Goal: Task Accomplishment & Management: Use online tool/utility

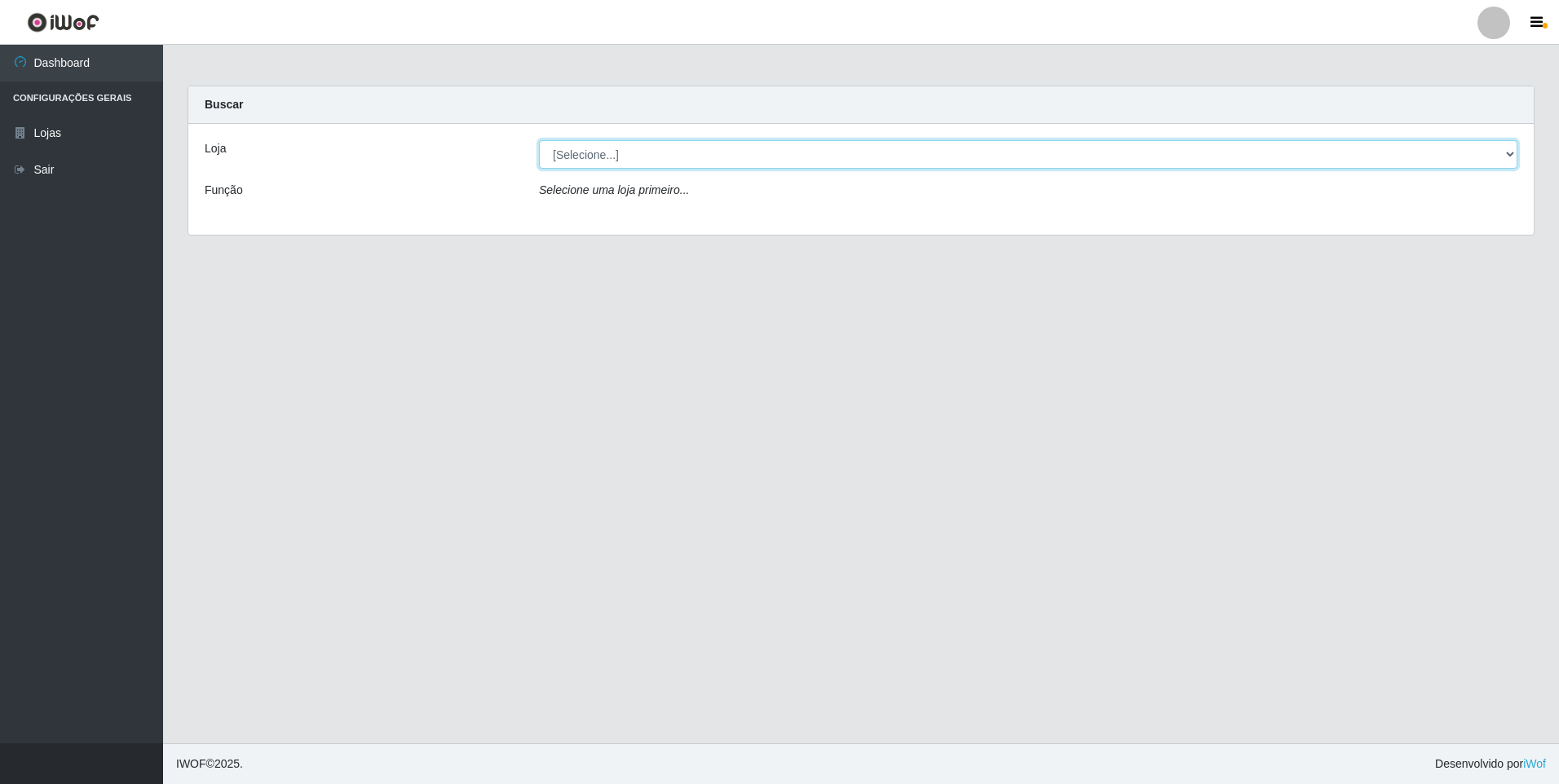
click at [663, 151] on select "[Selecione...] Atacado Vem - [STREET_ADDRESS]" at bounding box center [1028, 154] width 978 height 29
select select "461"
click at [539, 140] on select "[Selecione...] Atacado Vem - [STREET_ADDRESS]" at bounding box center [1028, 154] width 978 height 29
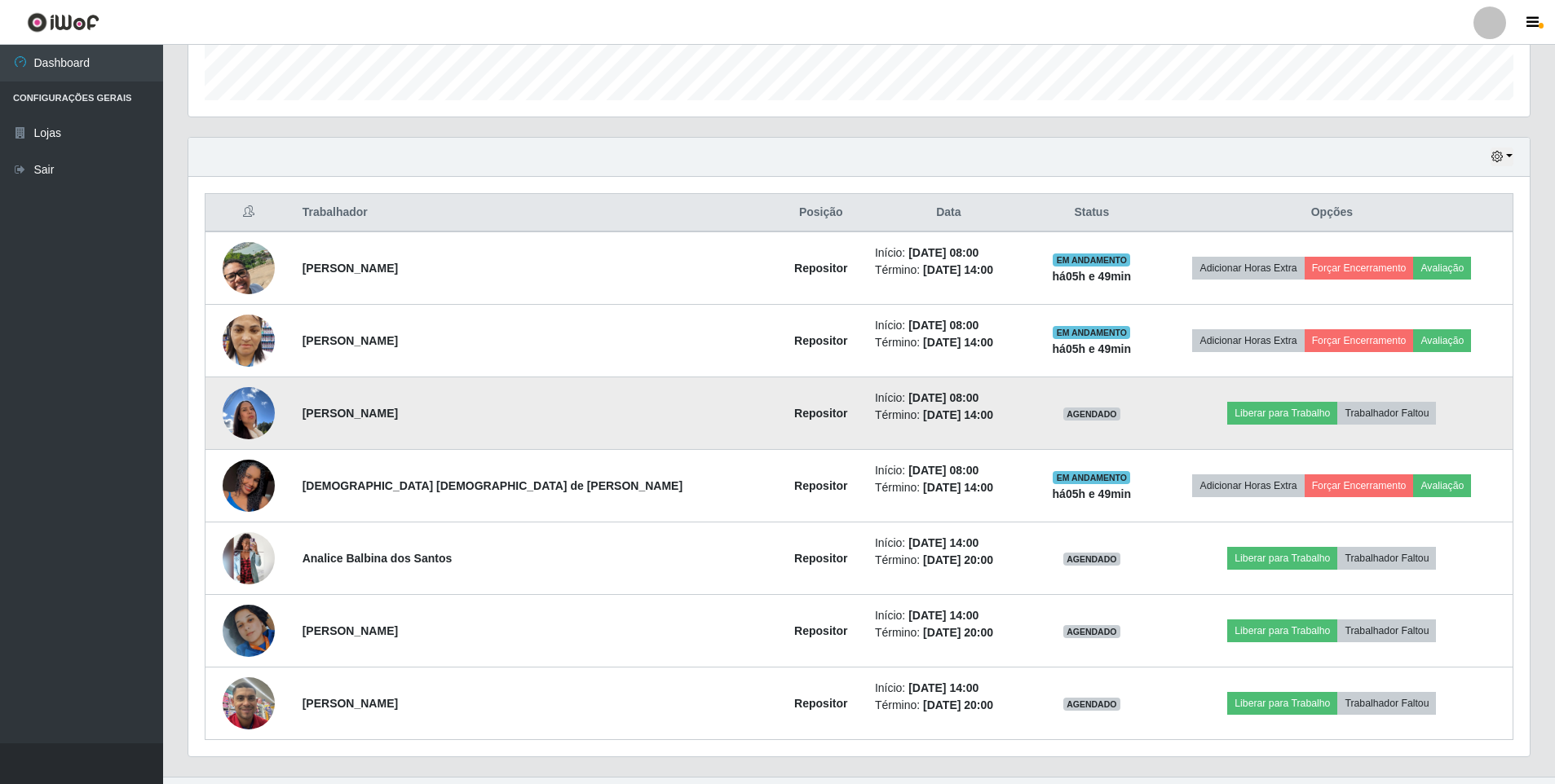
scroll to position [489, 0]
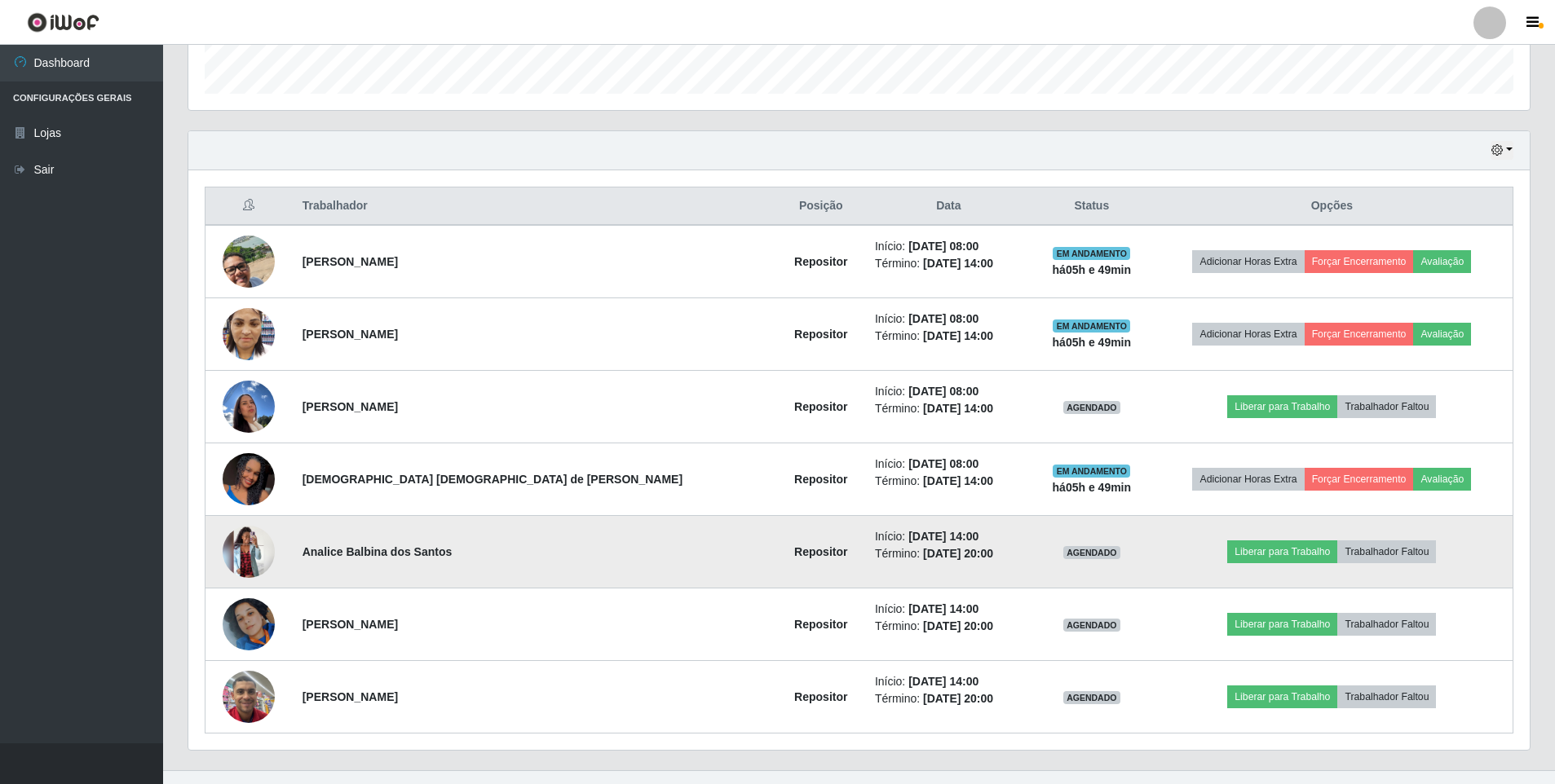
click at [1066, 559] on td "AGENDADO" at bounding box center [1092, 552] width 119 height 72
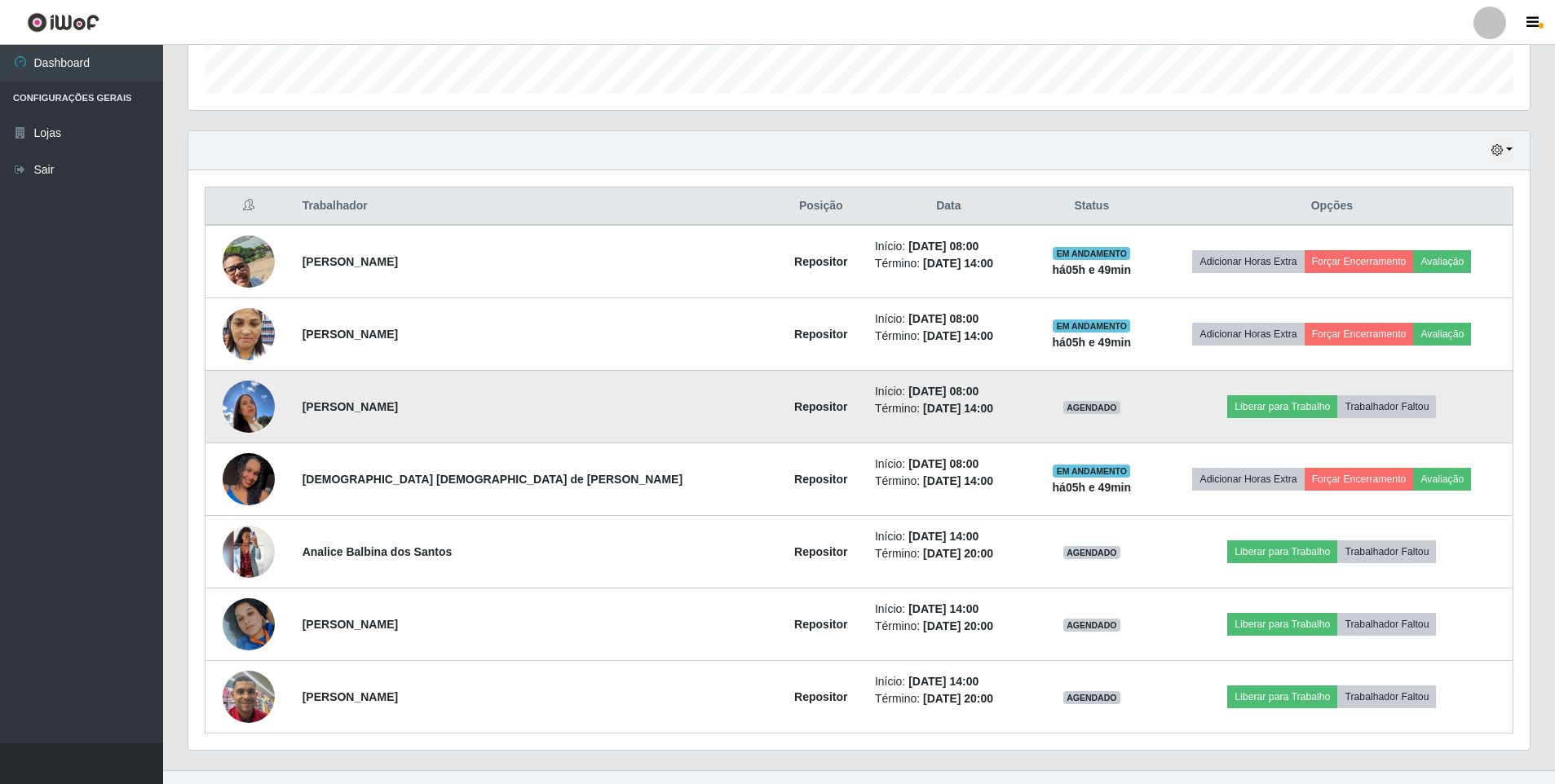
click at [244, 406] on img at bounding box center [248, 406] width 52 height 69
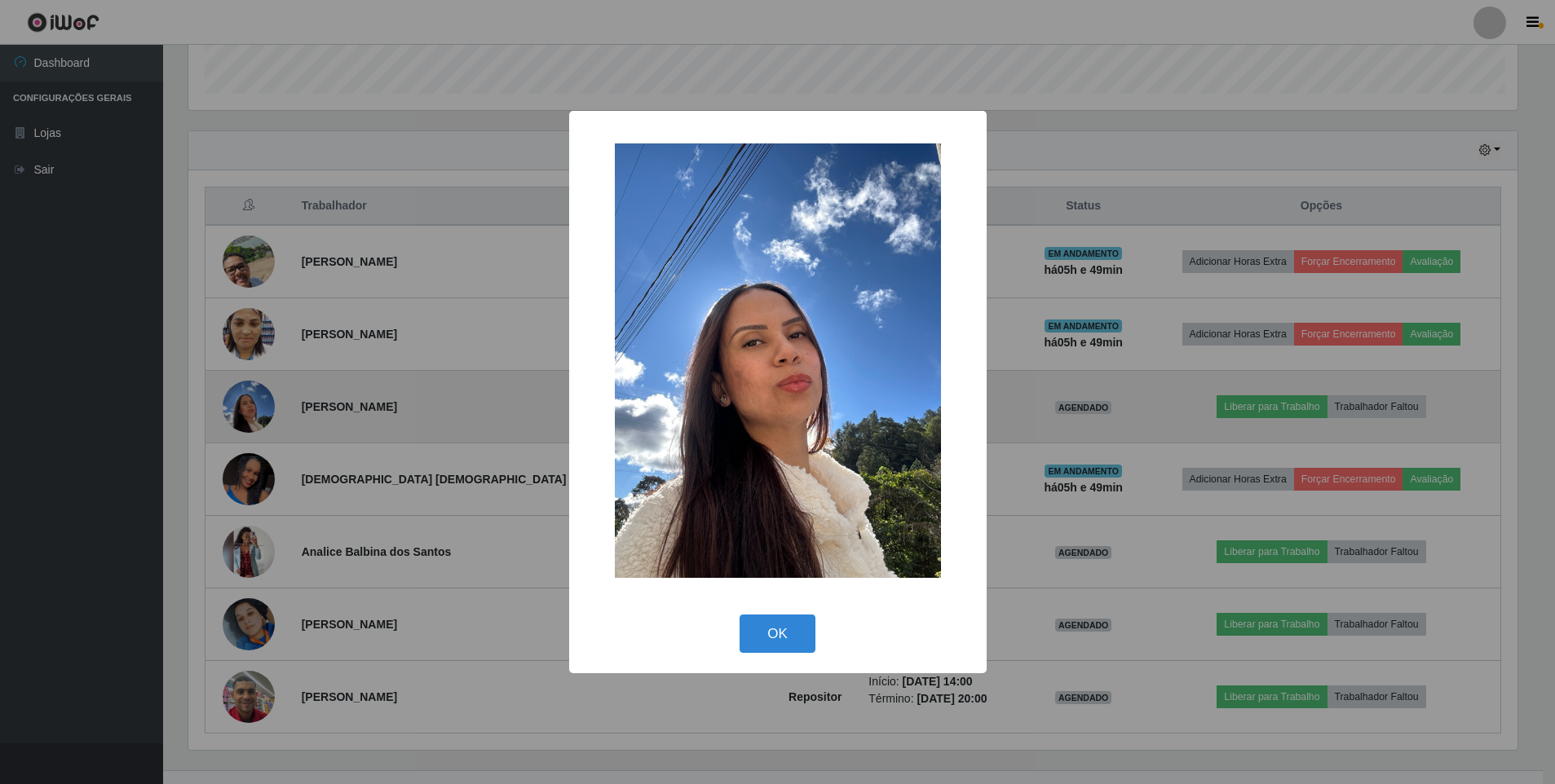
scroll to position [338, 1333]
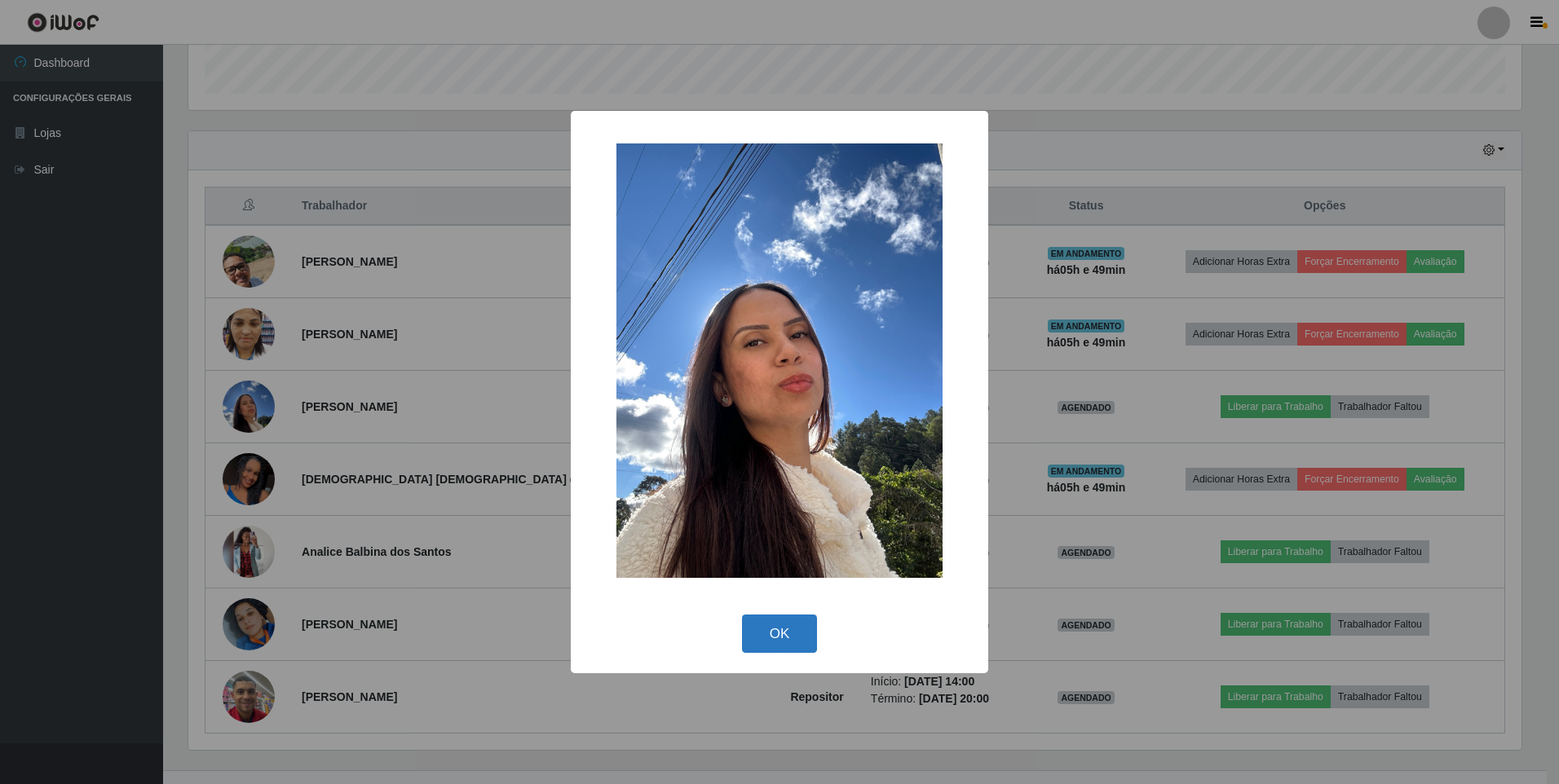
click at [795, 640] on button "OK" at bounding box center [780, 634] width 76 height 39
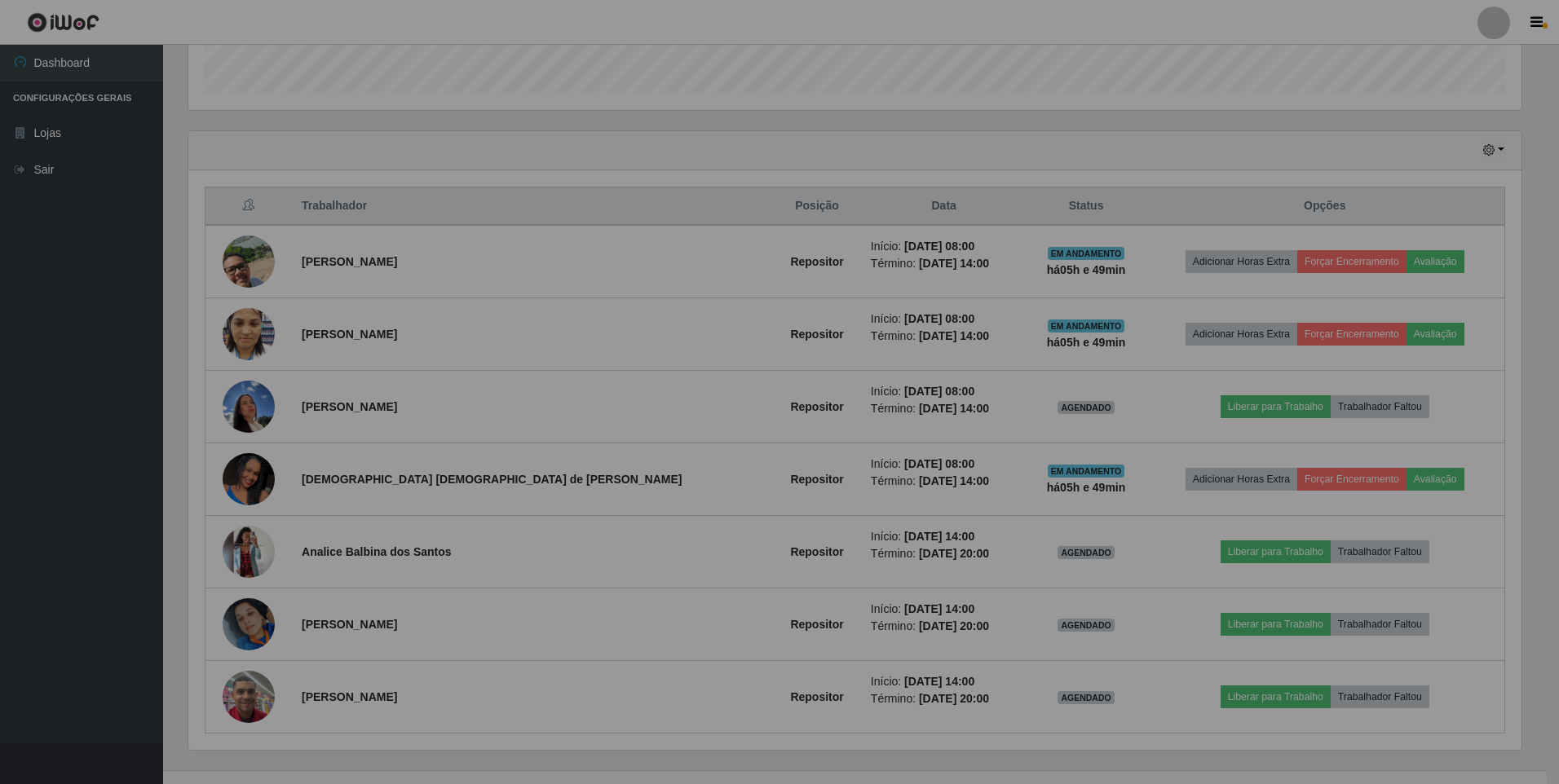
scroll to position [338, 1341]
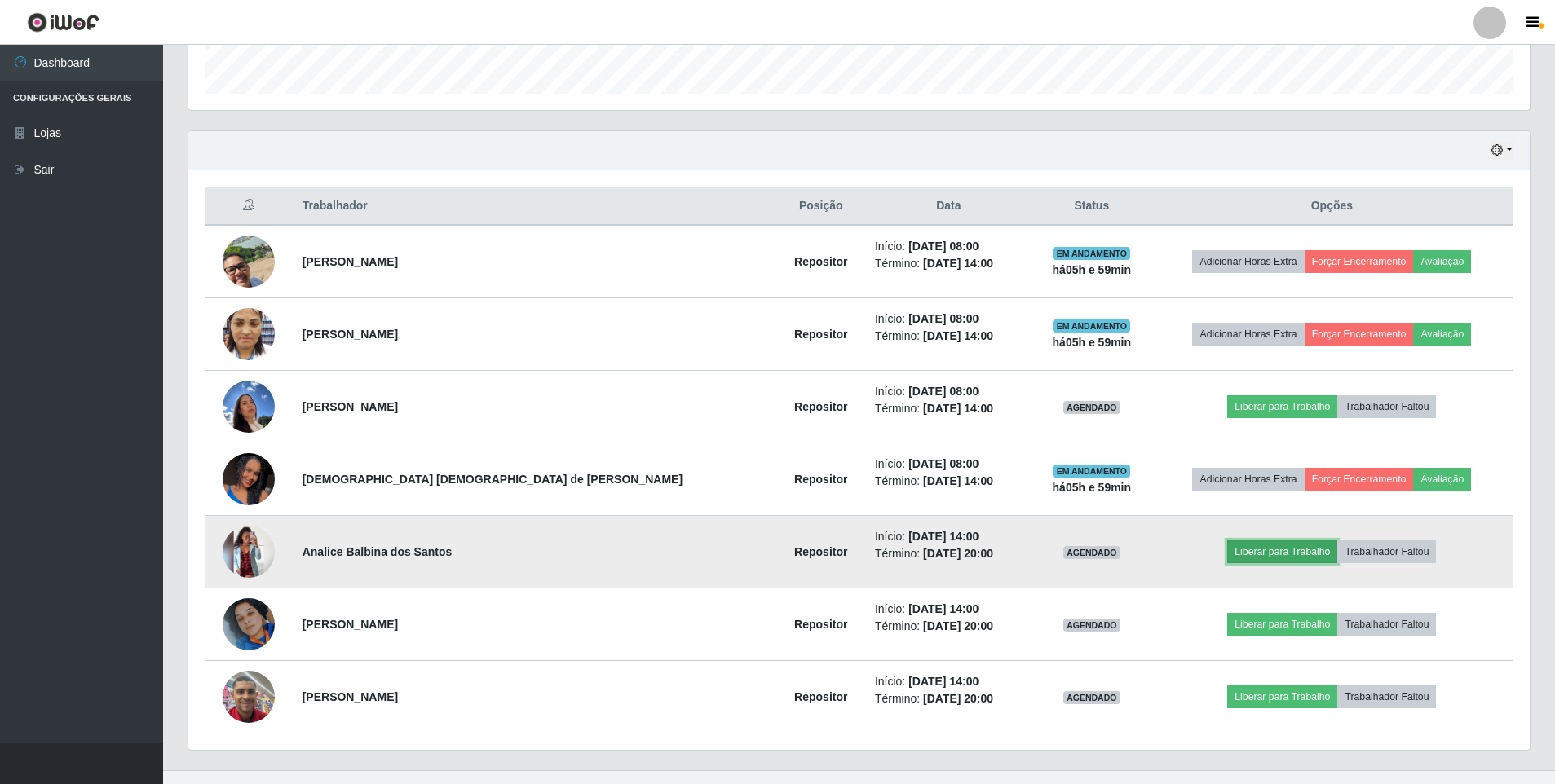
click at [1244, 551] on button "Liberar para Trabalho" at bounding box center [1282, 552] width 110 height 23
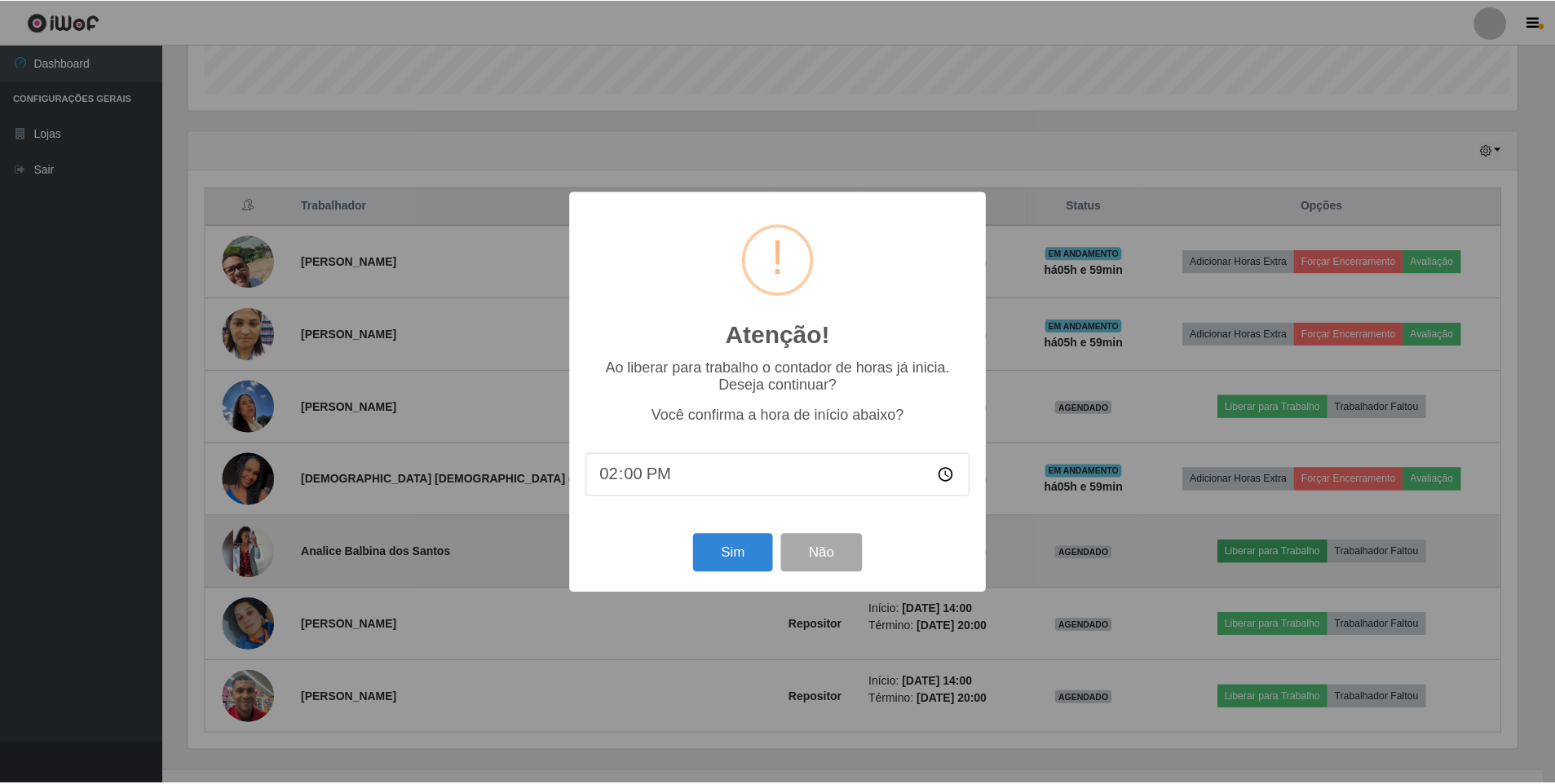
scroll to position [338, 1333]
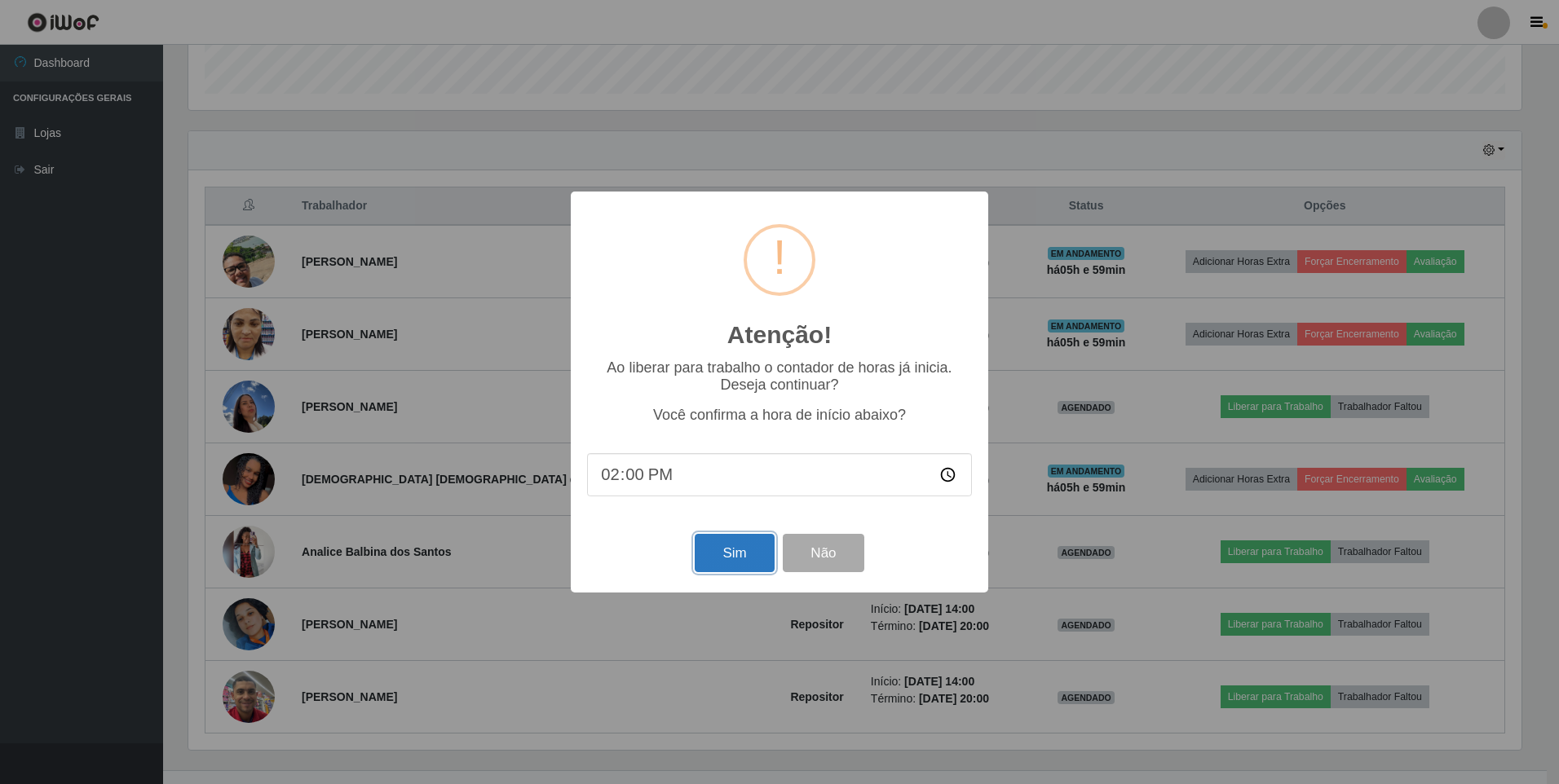
click at [726, 560] on button "Sim" at bounding box center [734, 553] width 79 height 39
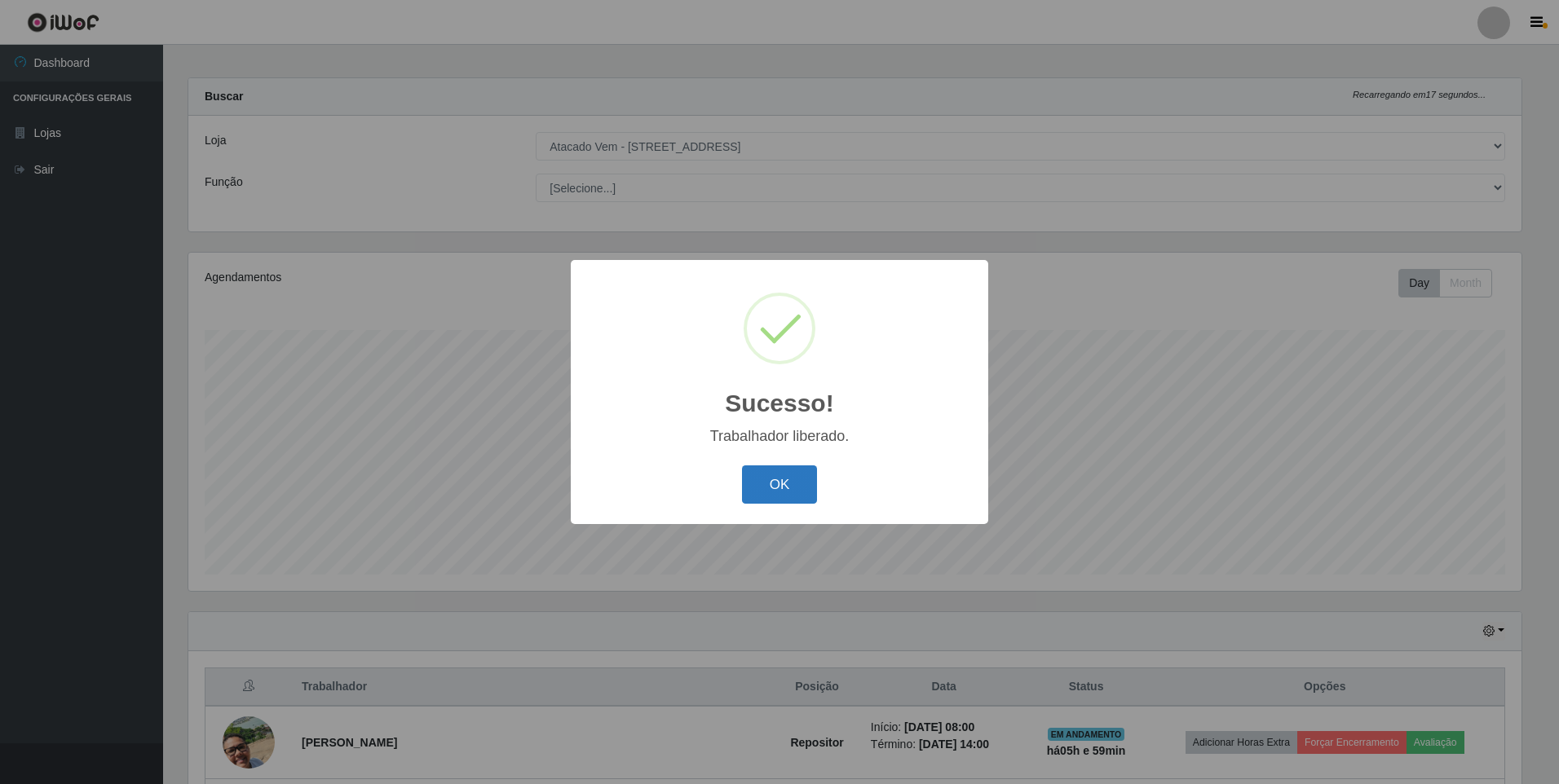
click at [766, 493] on button "OK" at bounding box center [780, 484] width 76 height 39
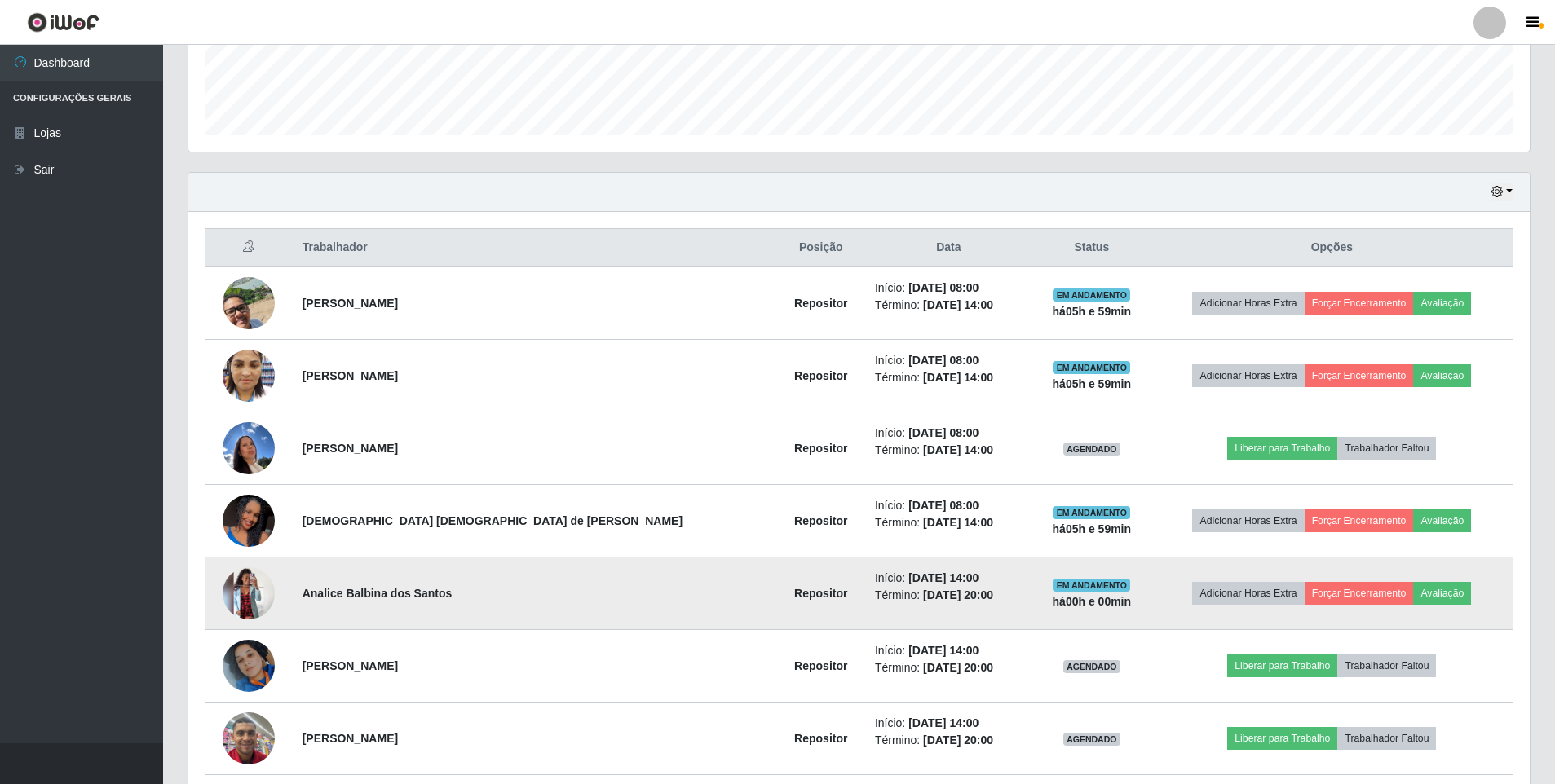
scroll to position [497, 0]
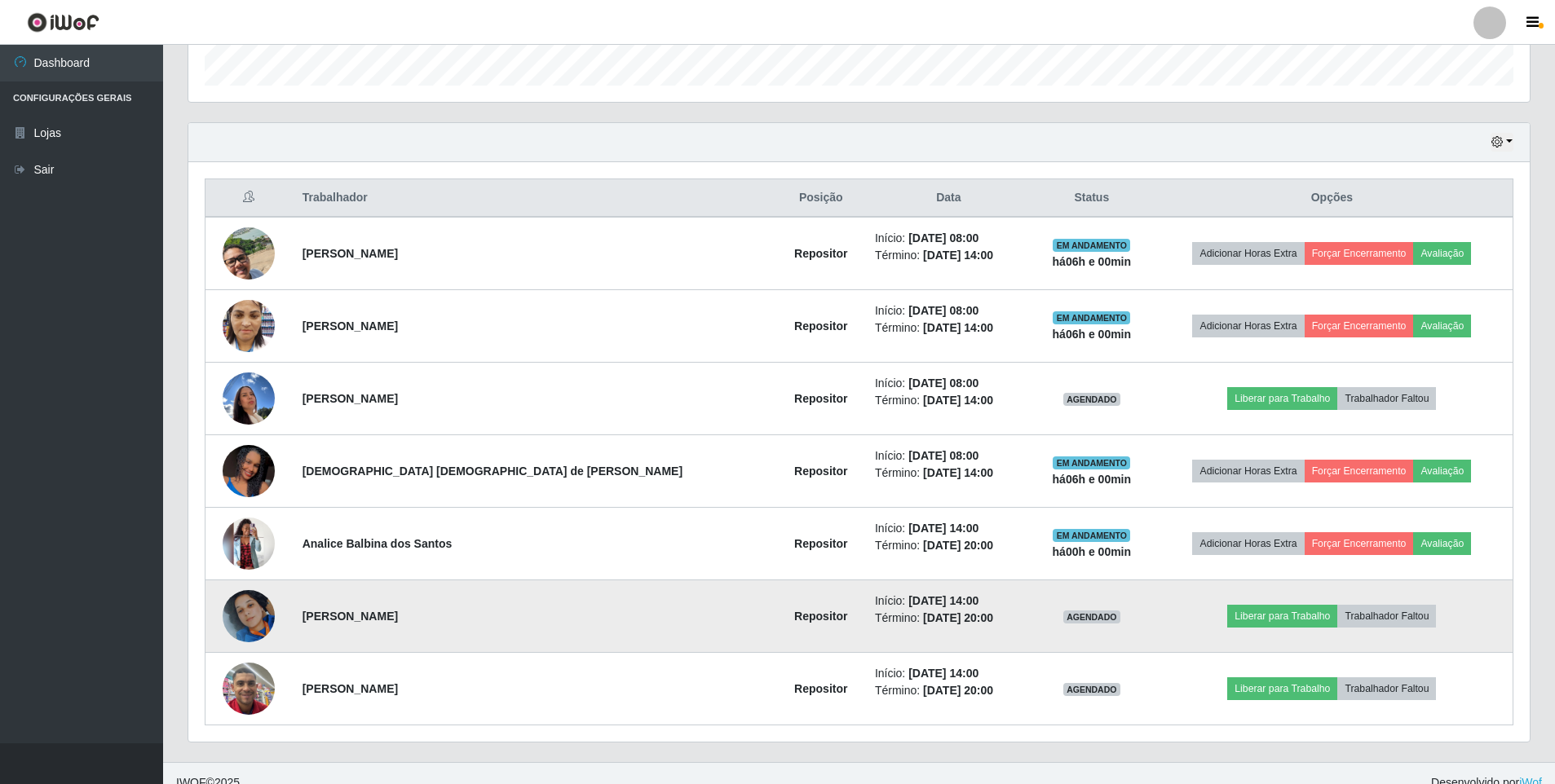
click at [270, 622] on img at bounding box center [248, 616] width 52 height 93
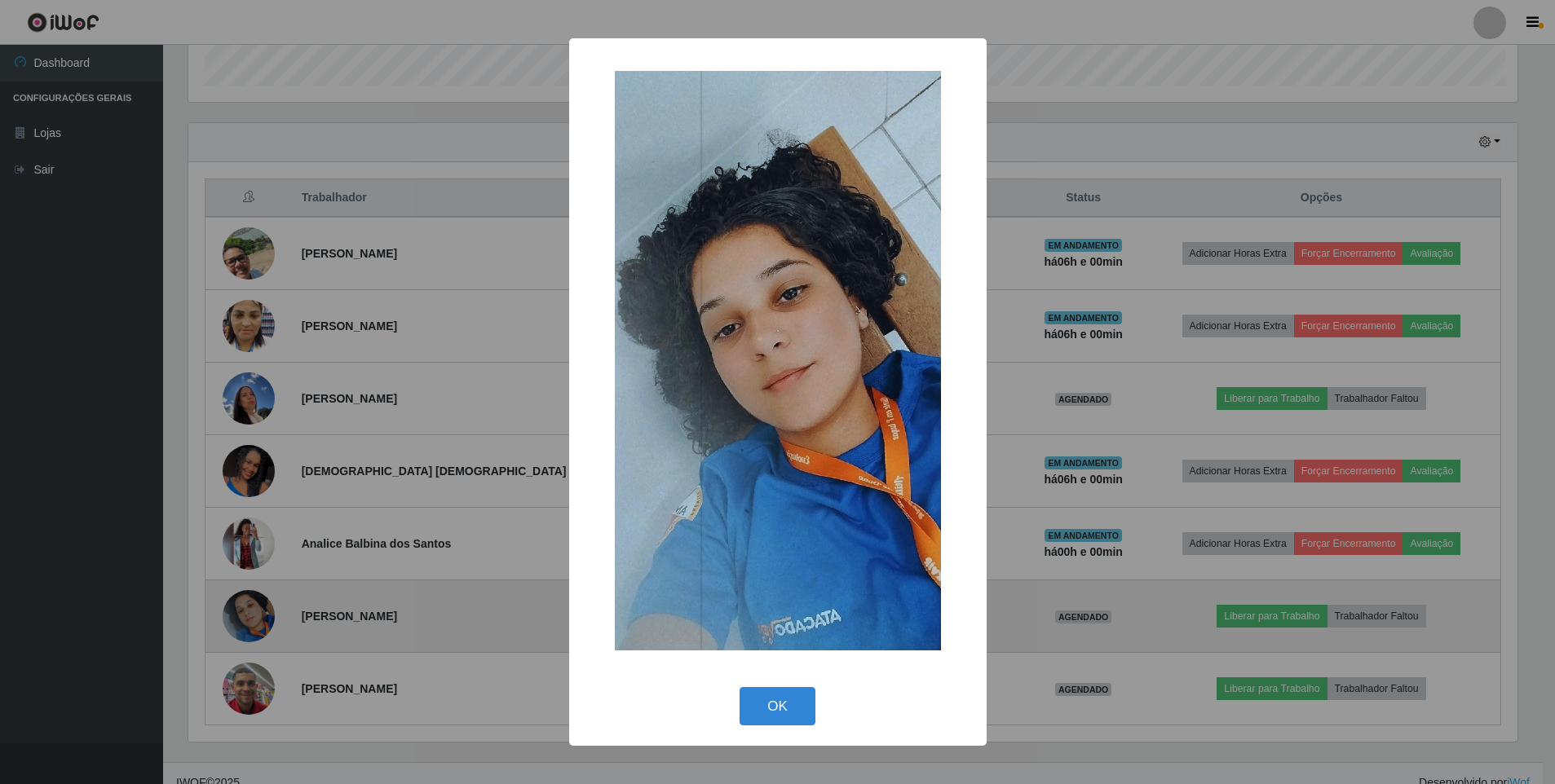
scroll to position [338, 1333]
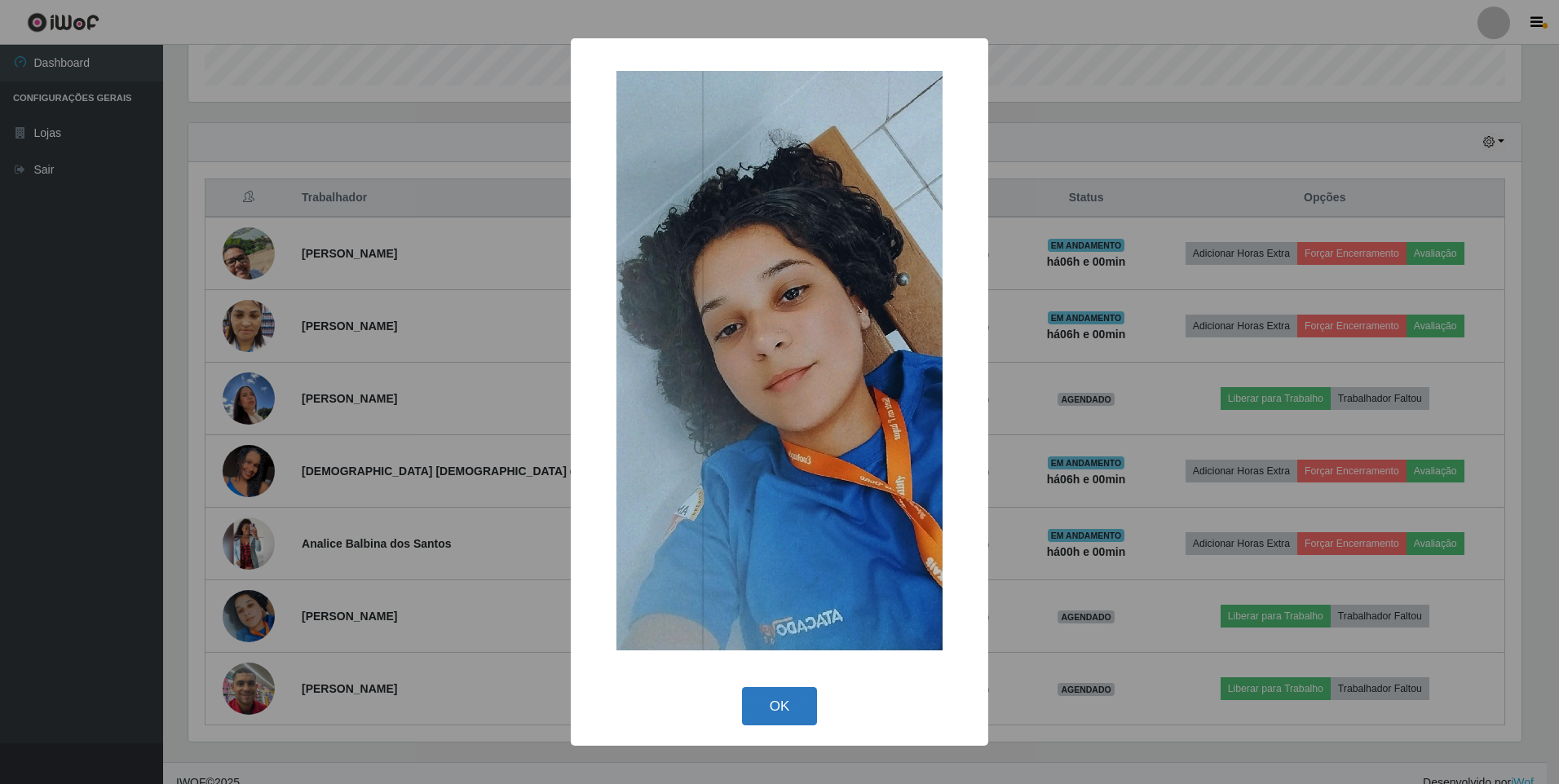
click at [787, 713] on button "OK" at bounding box center [780, 706] width 76 height 39
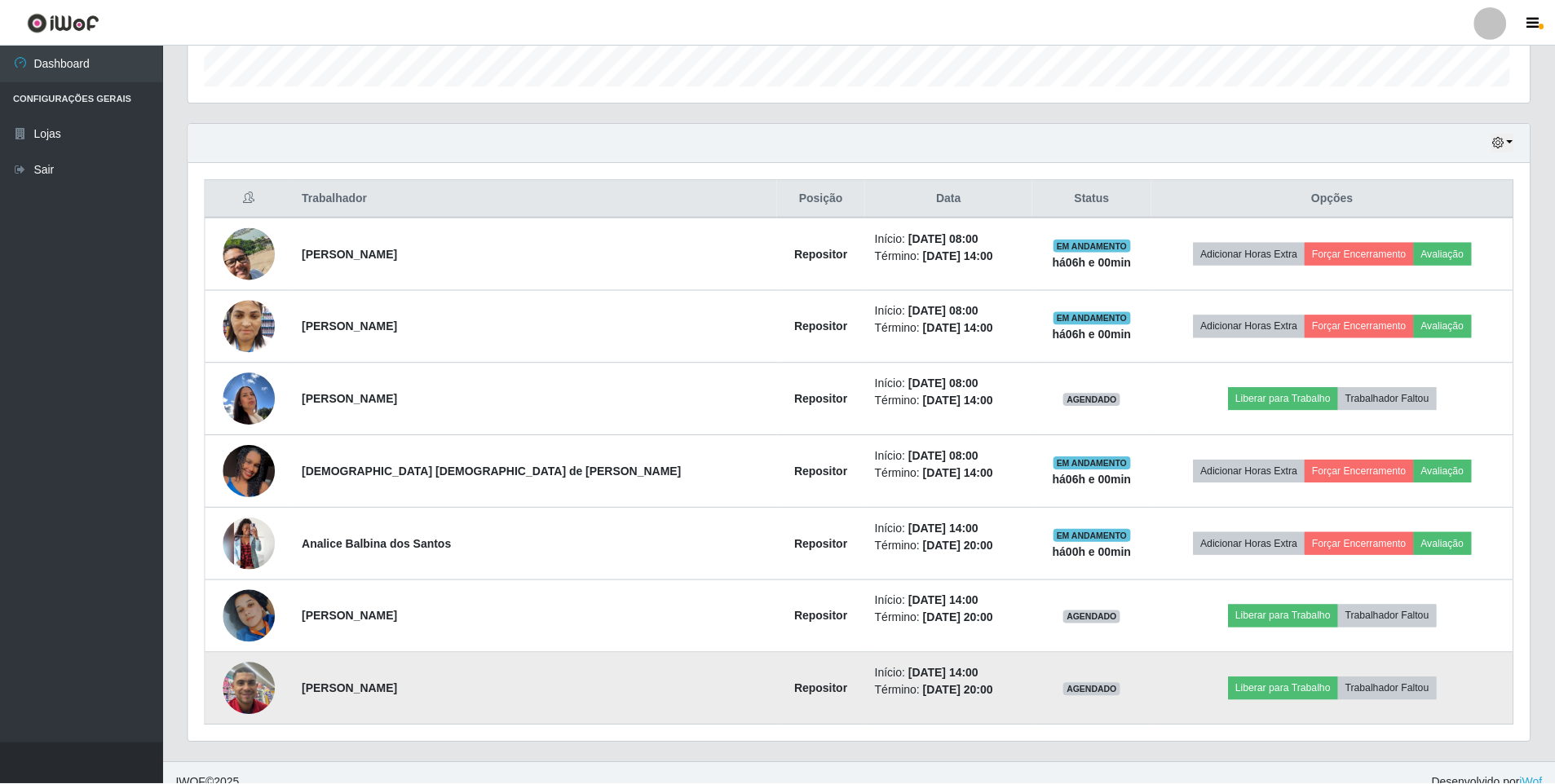
scroll to position [338, 1341]
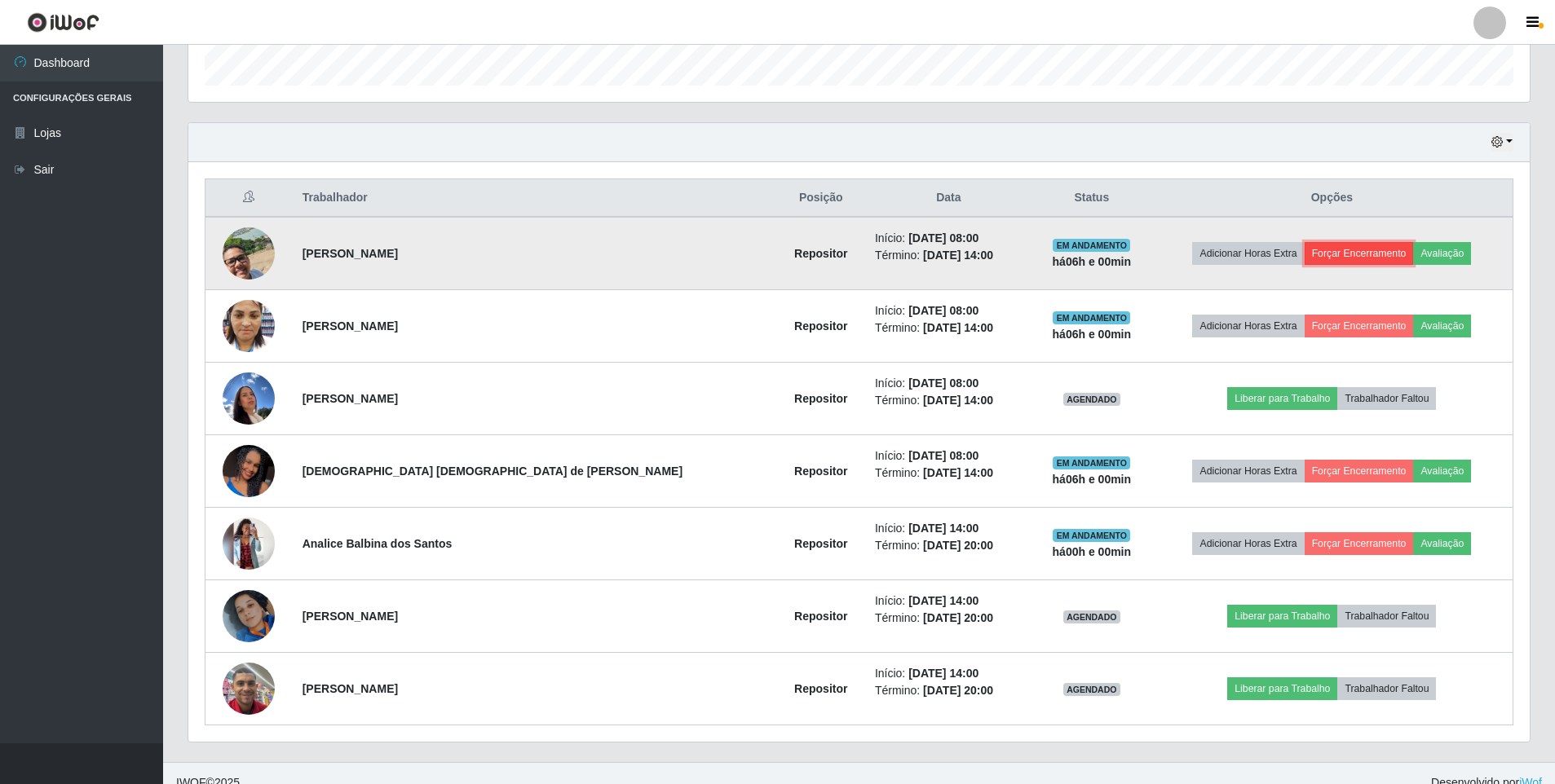
click at [1305, 256] on button "Forçar Encerramento" at bounding box center [1359, 253] width 109 height 23
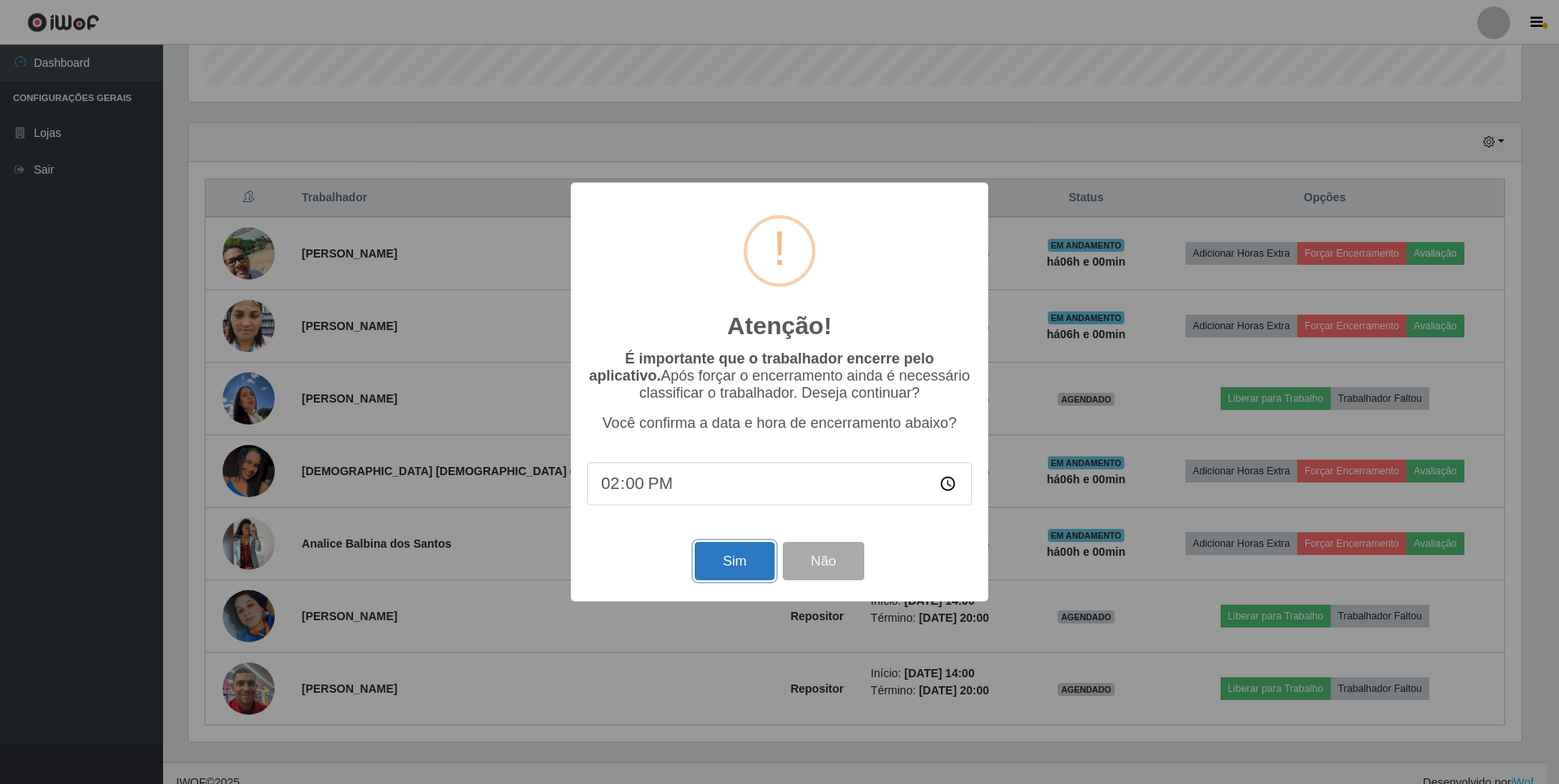
click at [724, 574] on button "Sim" at bounding box center [734, 561] width 79 height 39
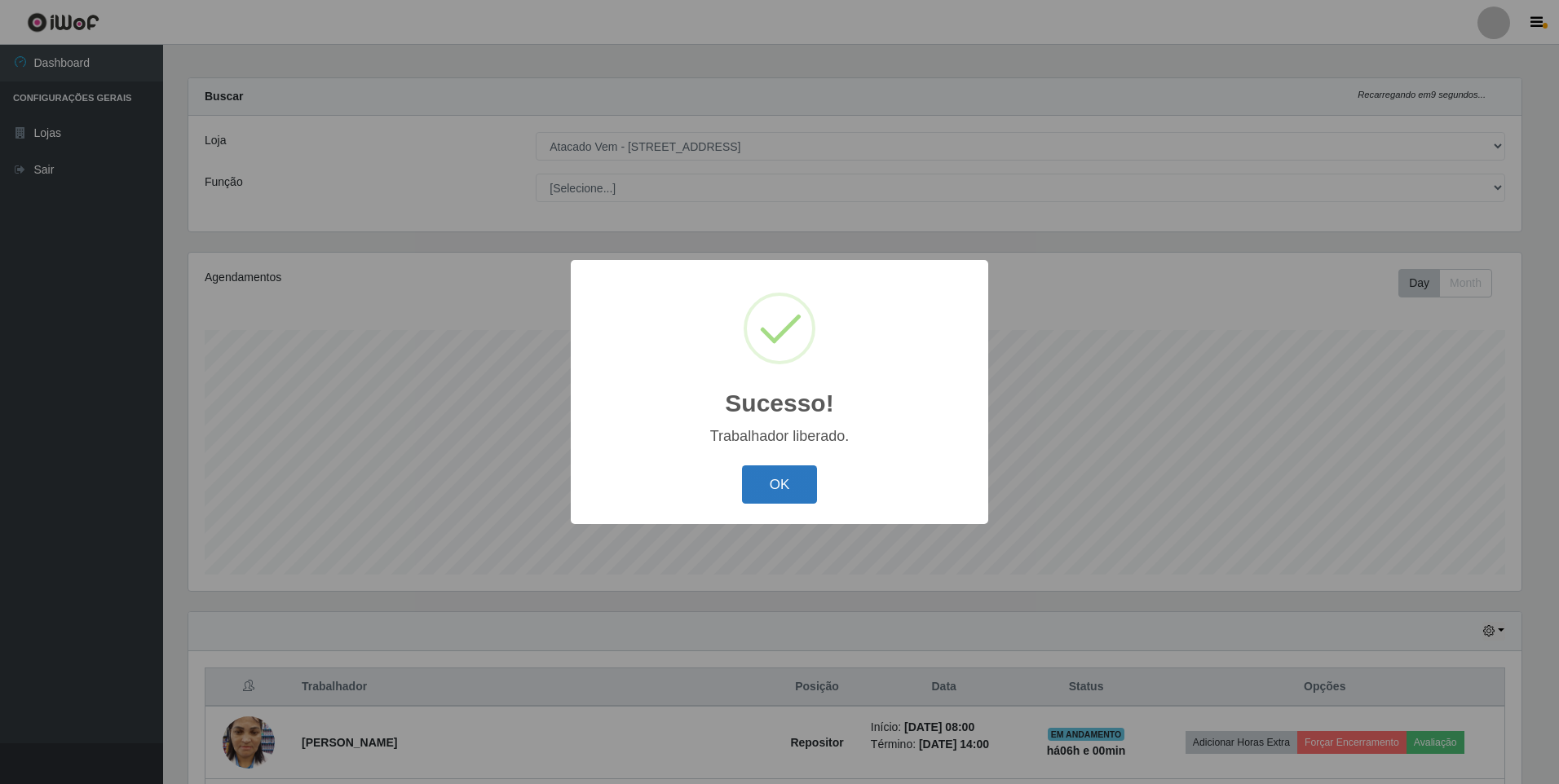
click at [762, 490] on button "OK" at bounding box center [780, 484] width 76 height 39
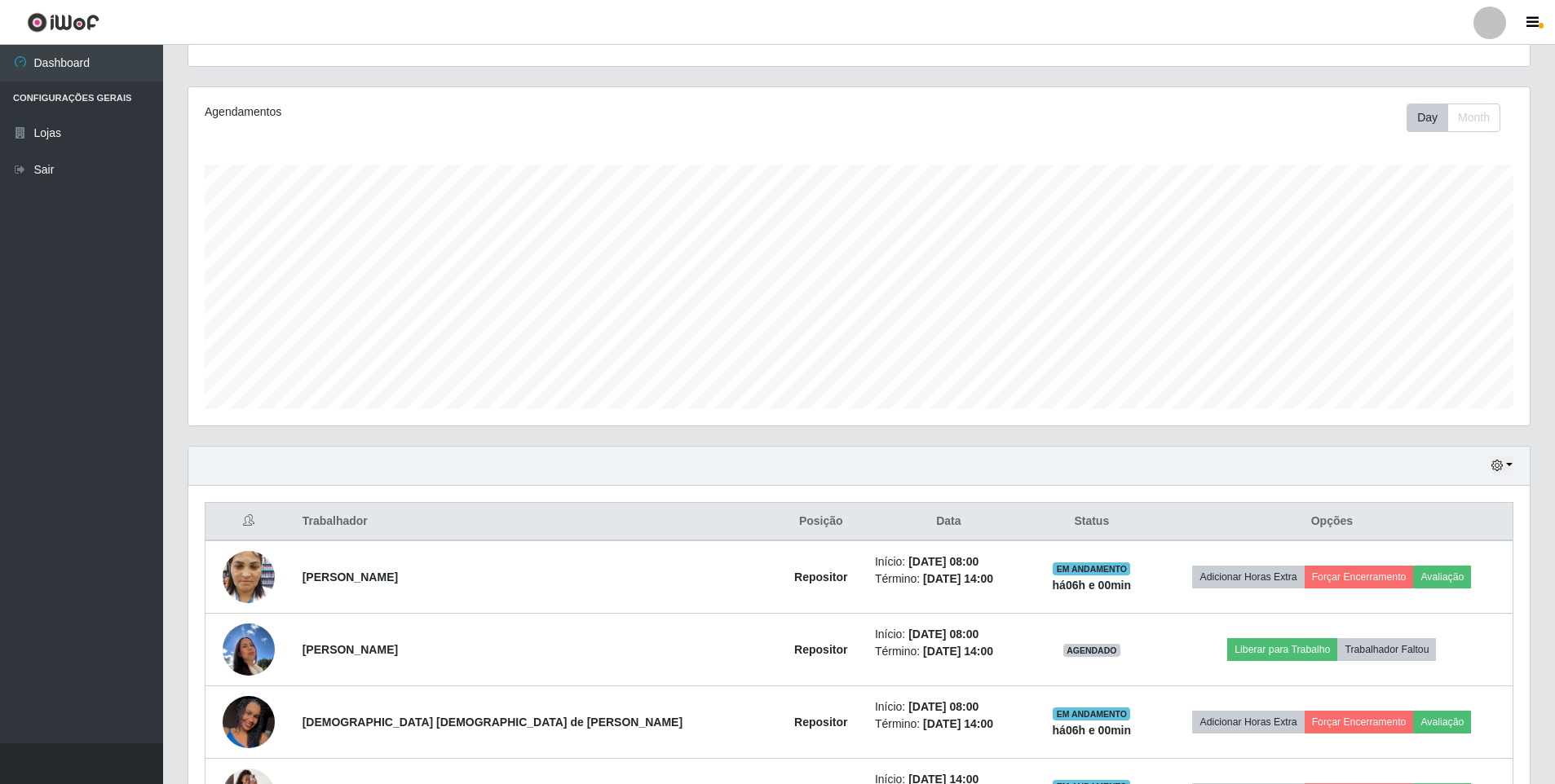
scroll to position [253, 0]
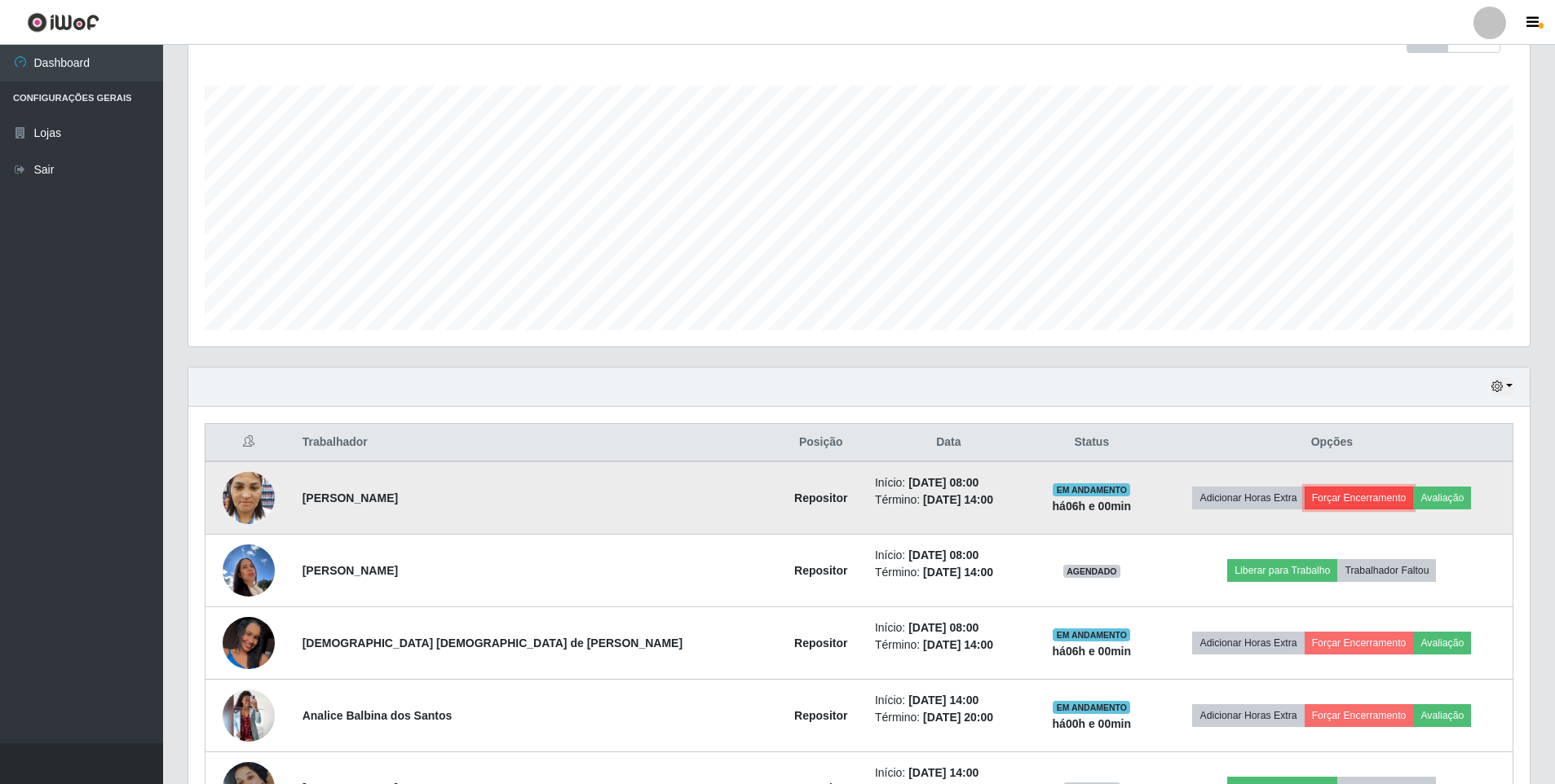
click at [1309, 497] on button "Forçar Encerramento" at bounding box center [1359, 497] width 109 height 23
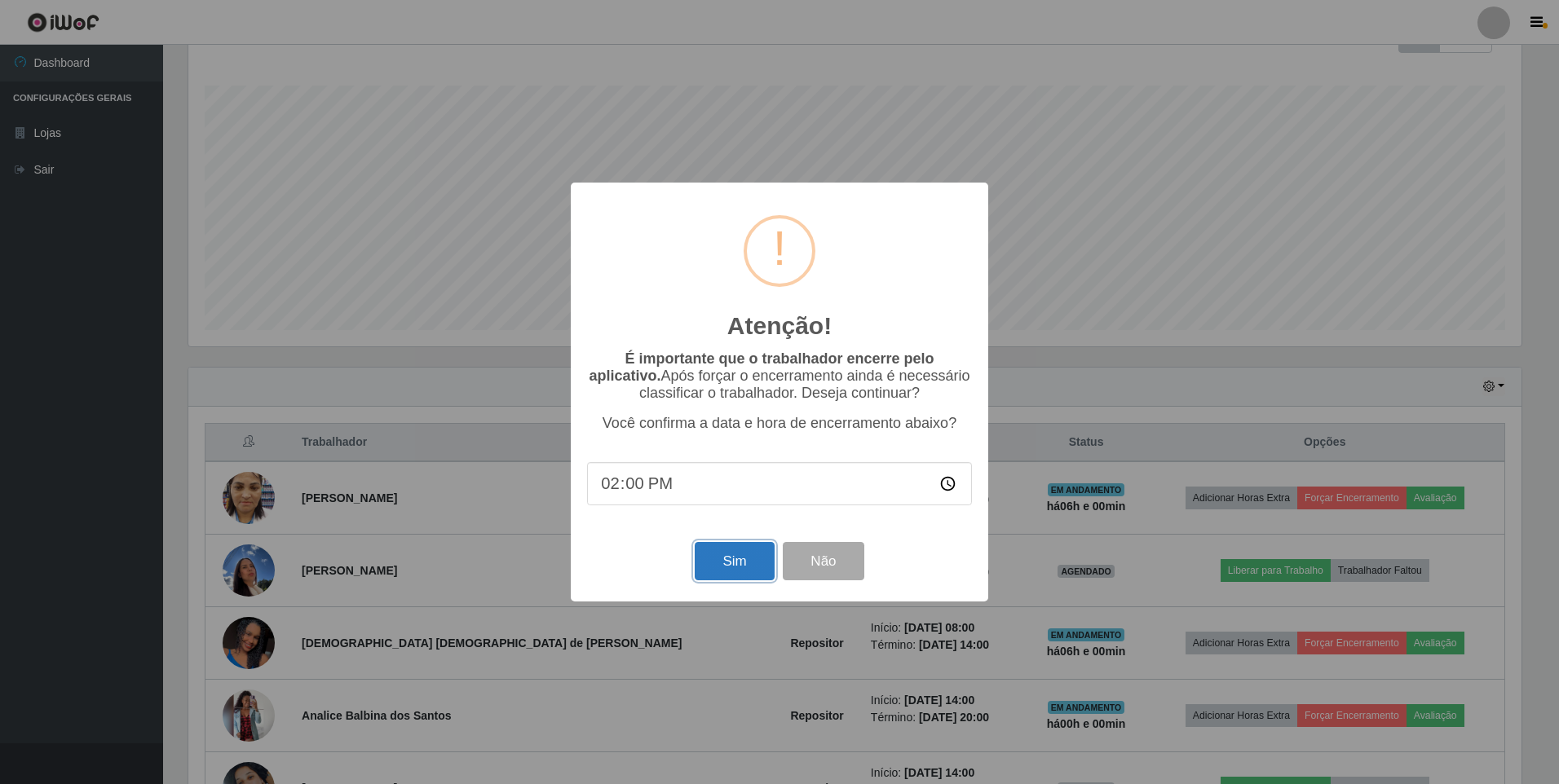
click at [712, 564] on button "Sim" at bounding box center [734, 561] width 79 height 39
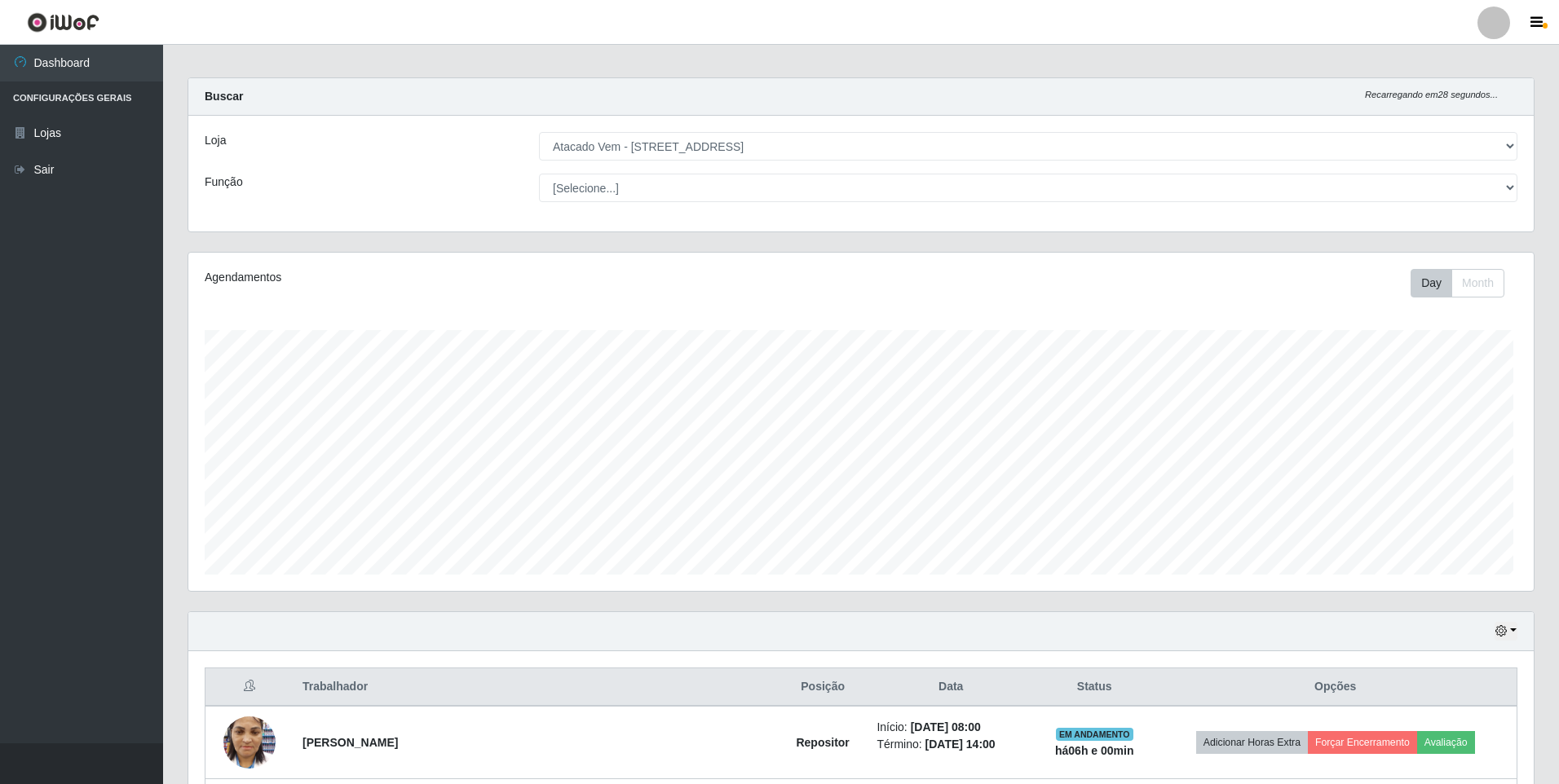
scroll to position [0, 0]
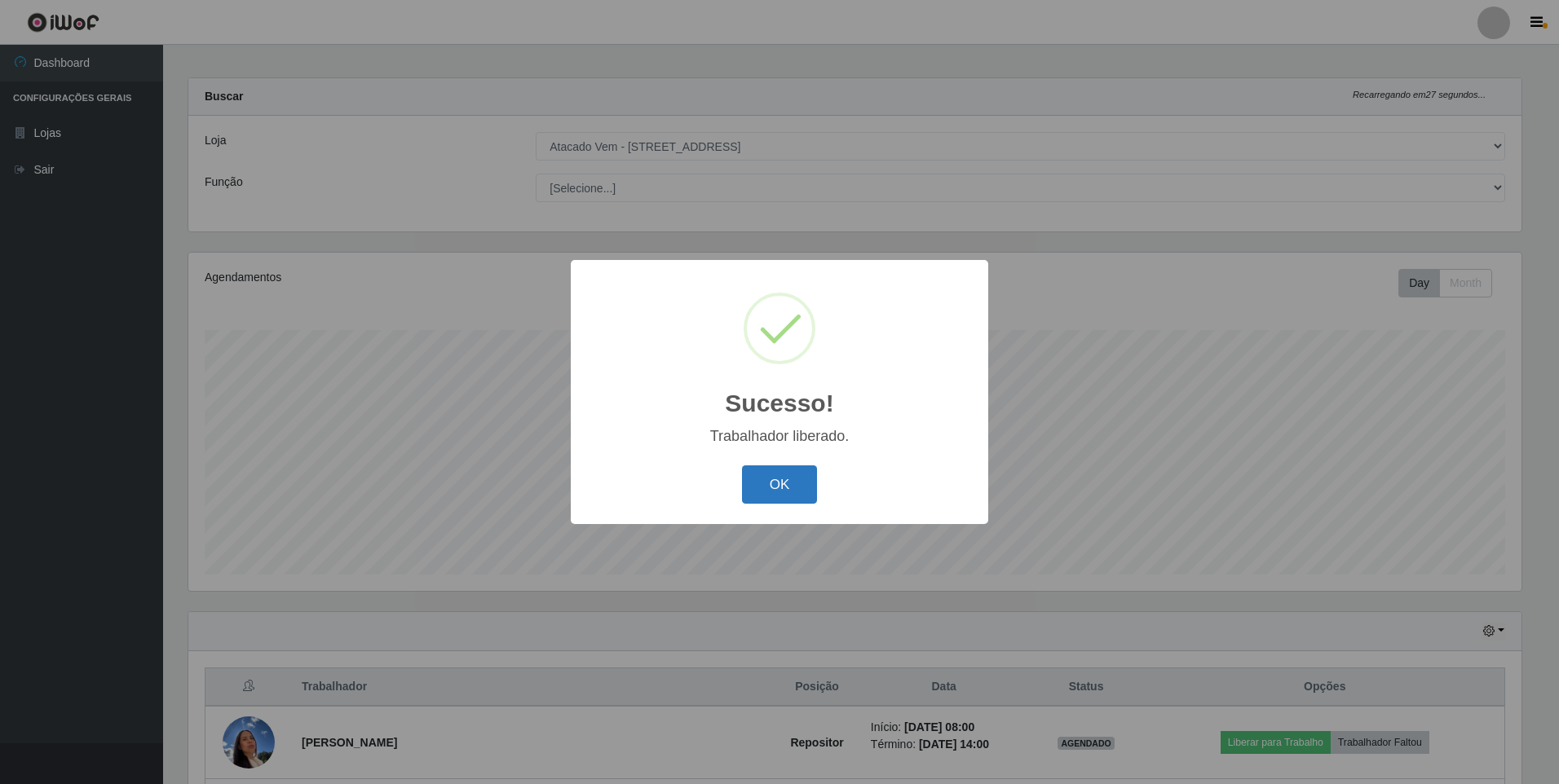
click at [795, 481] on button "OK" at bounding box center [780, 484] width 76 height 39
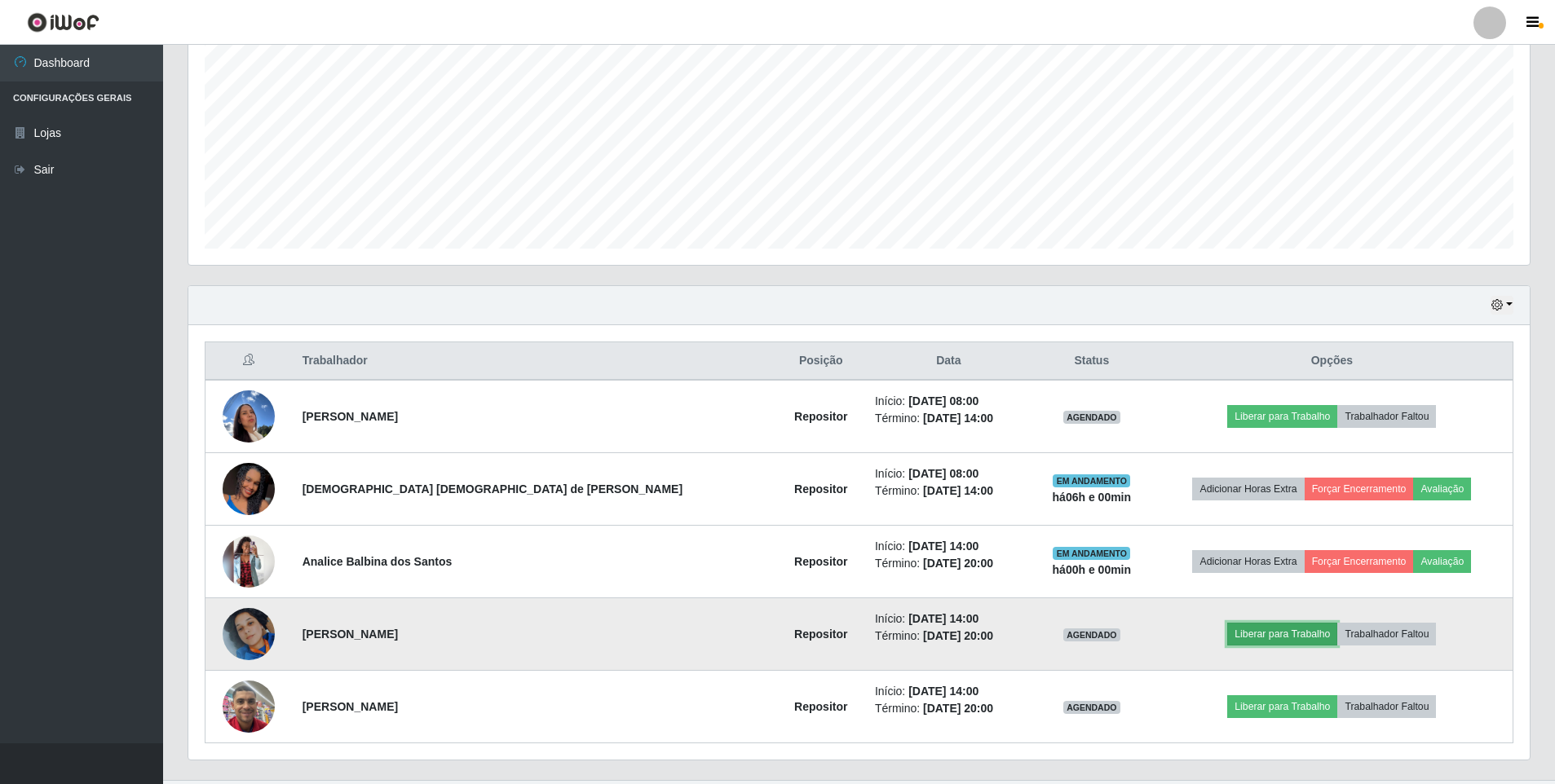
click at [1241, 634] on button "Liberar para Trabalho" at bounding box center [1282, 634] width 110 height 23
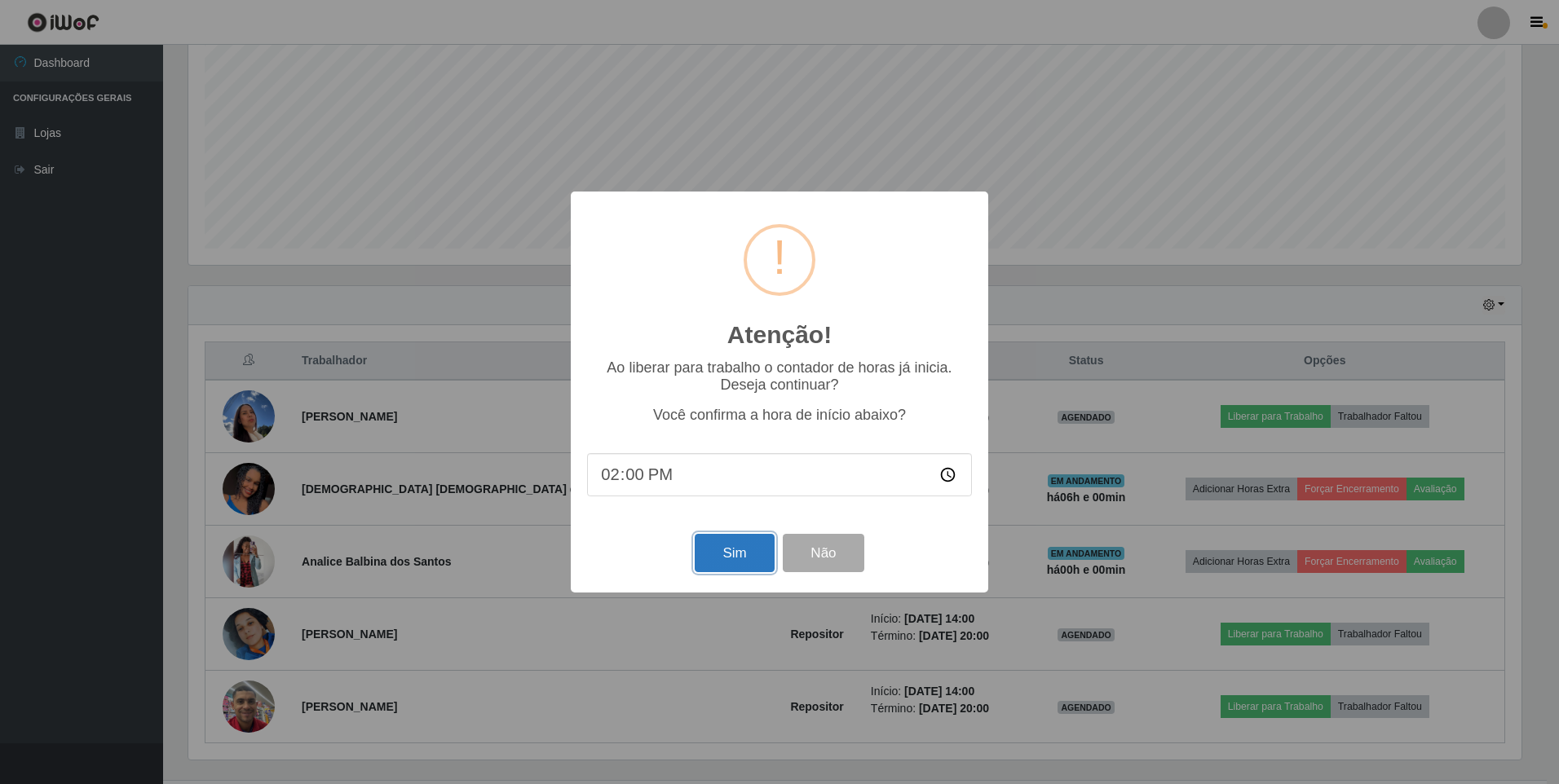
click at [716, 558] on button "Sim" at bounding box center [734, 553] width 79 height 39
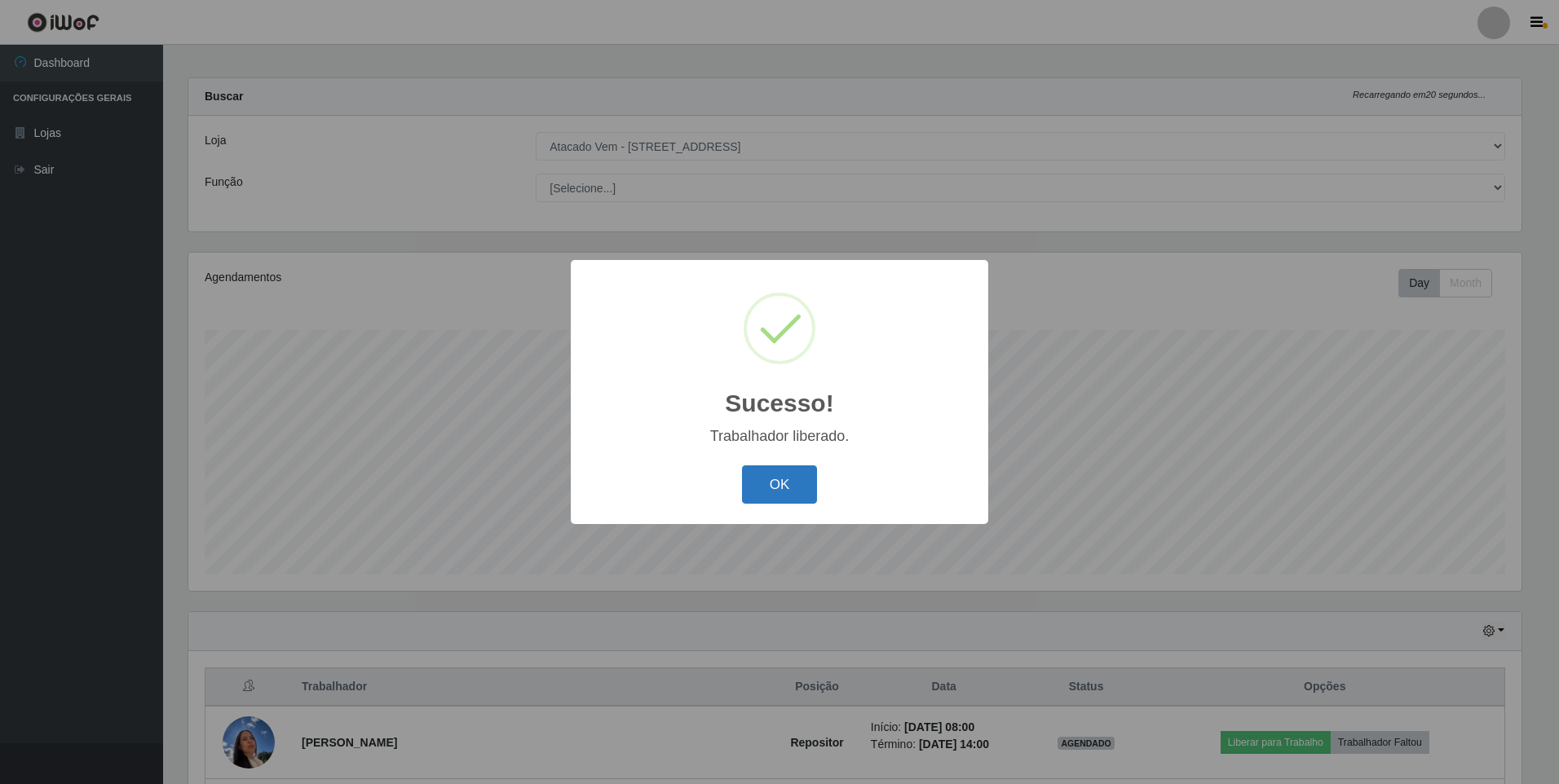
click at [792, 490] on button "OK" at bounding box center [780, 484] width 76 height 39
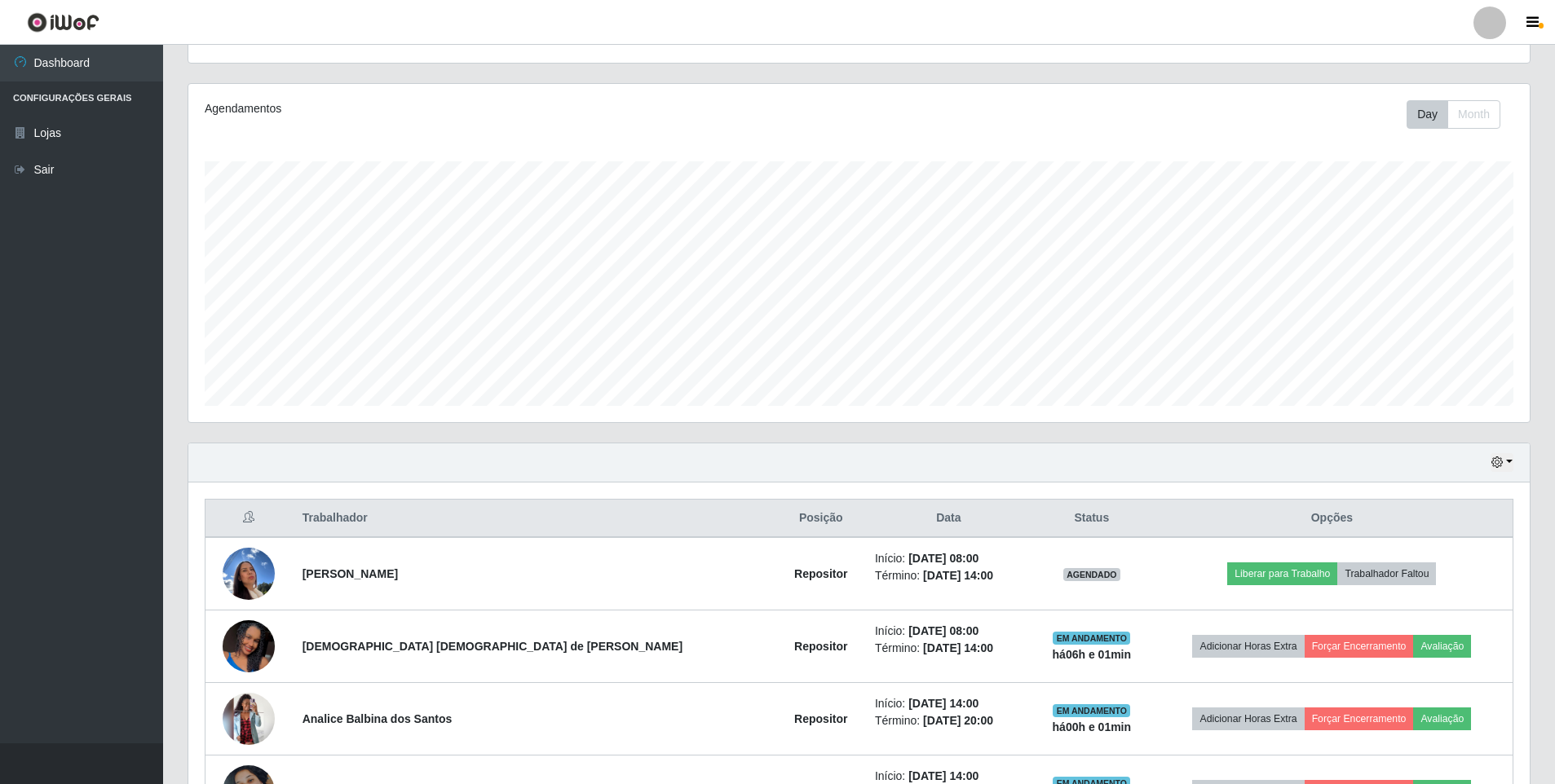
scroll to position [253, 0]
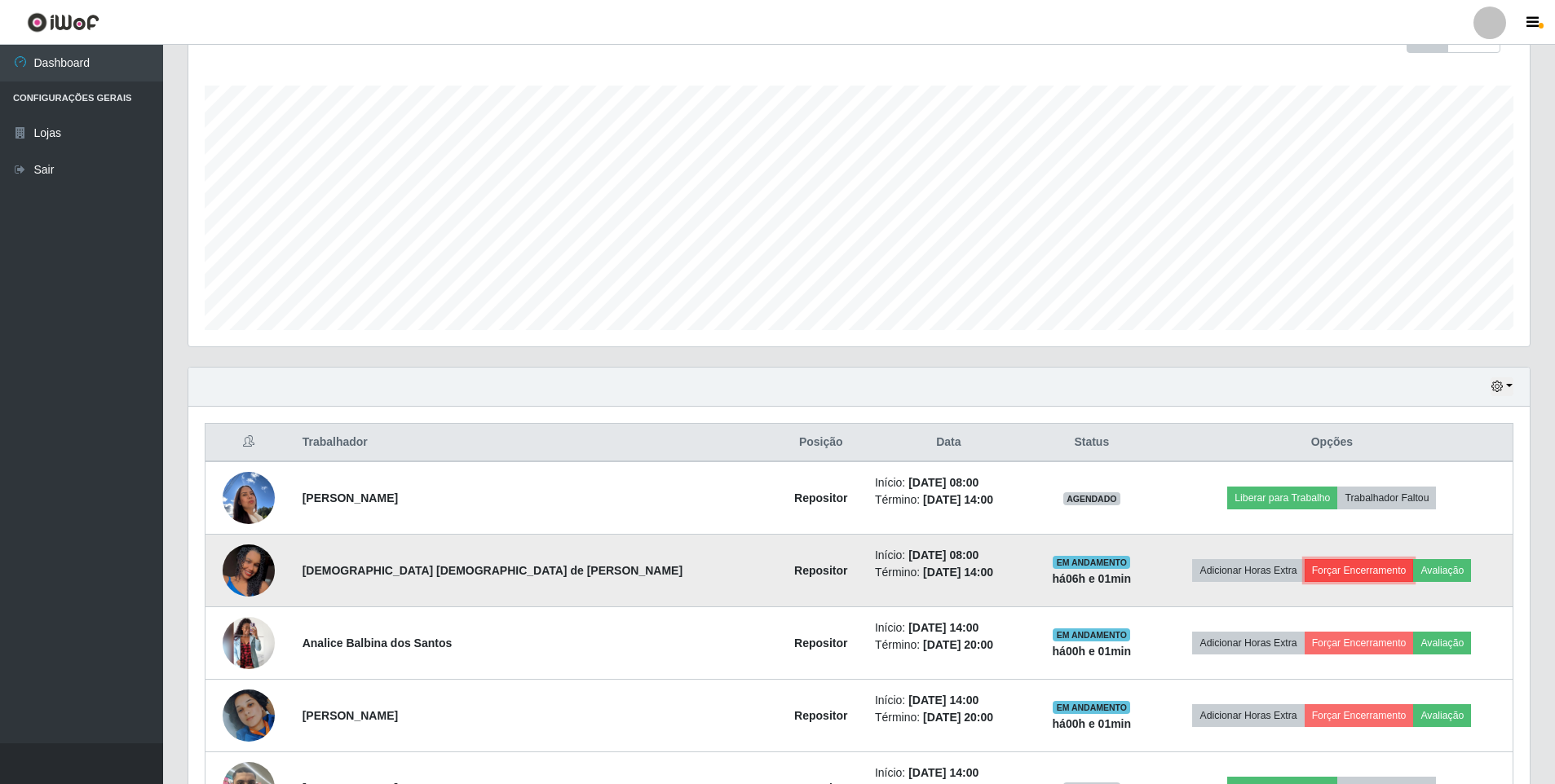
click at [1305, 567] on button "Forçar Encerramento" at bounding box center [1359, 570] width 109 height 23
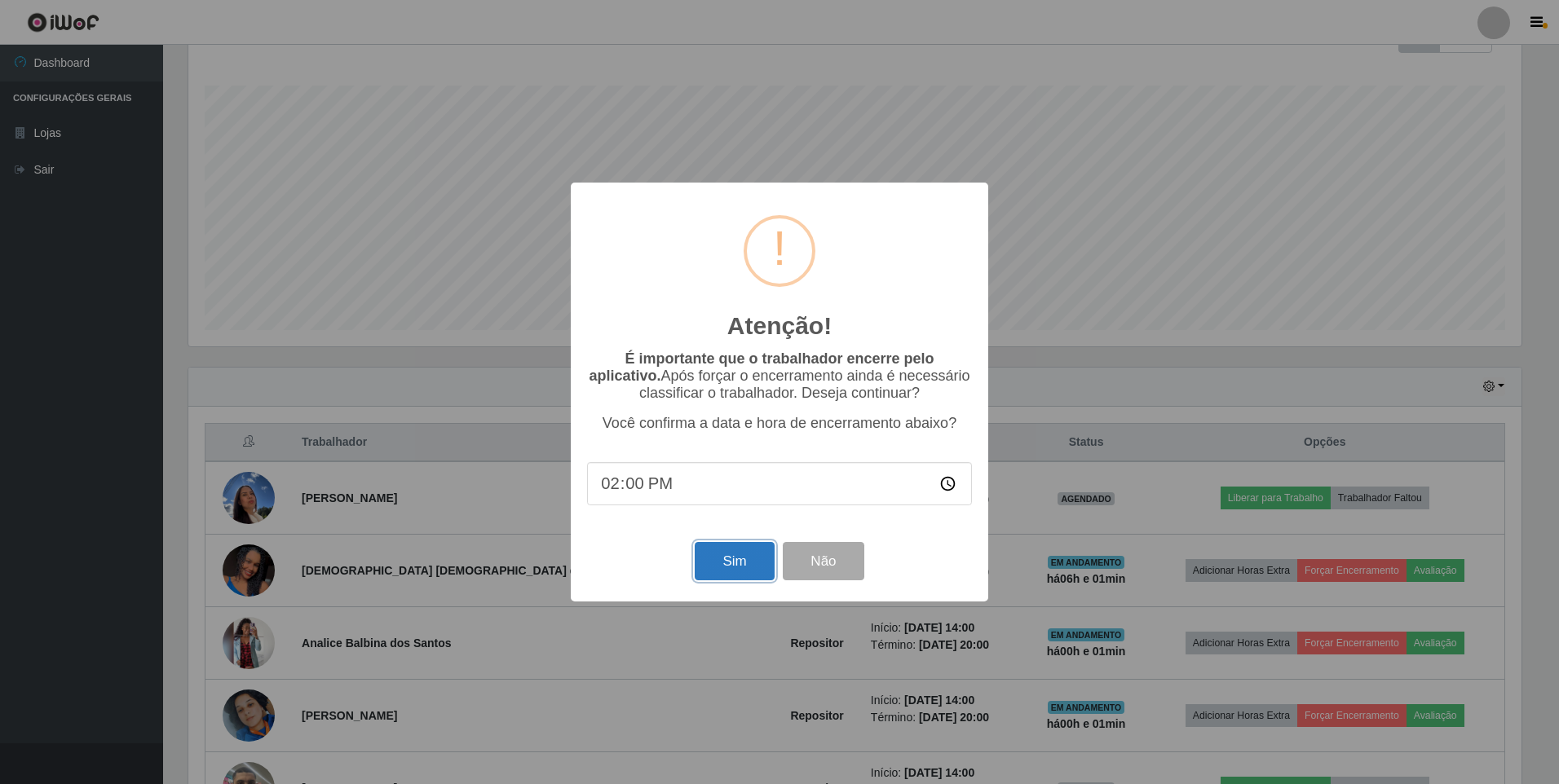
click at [724, 571] on button "Sim" at bounding box center [734, 561] width 79 height 39
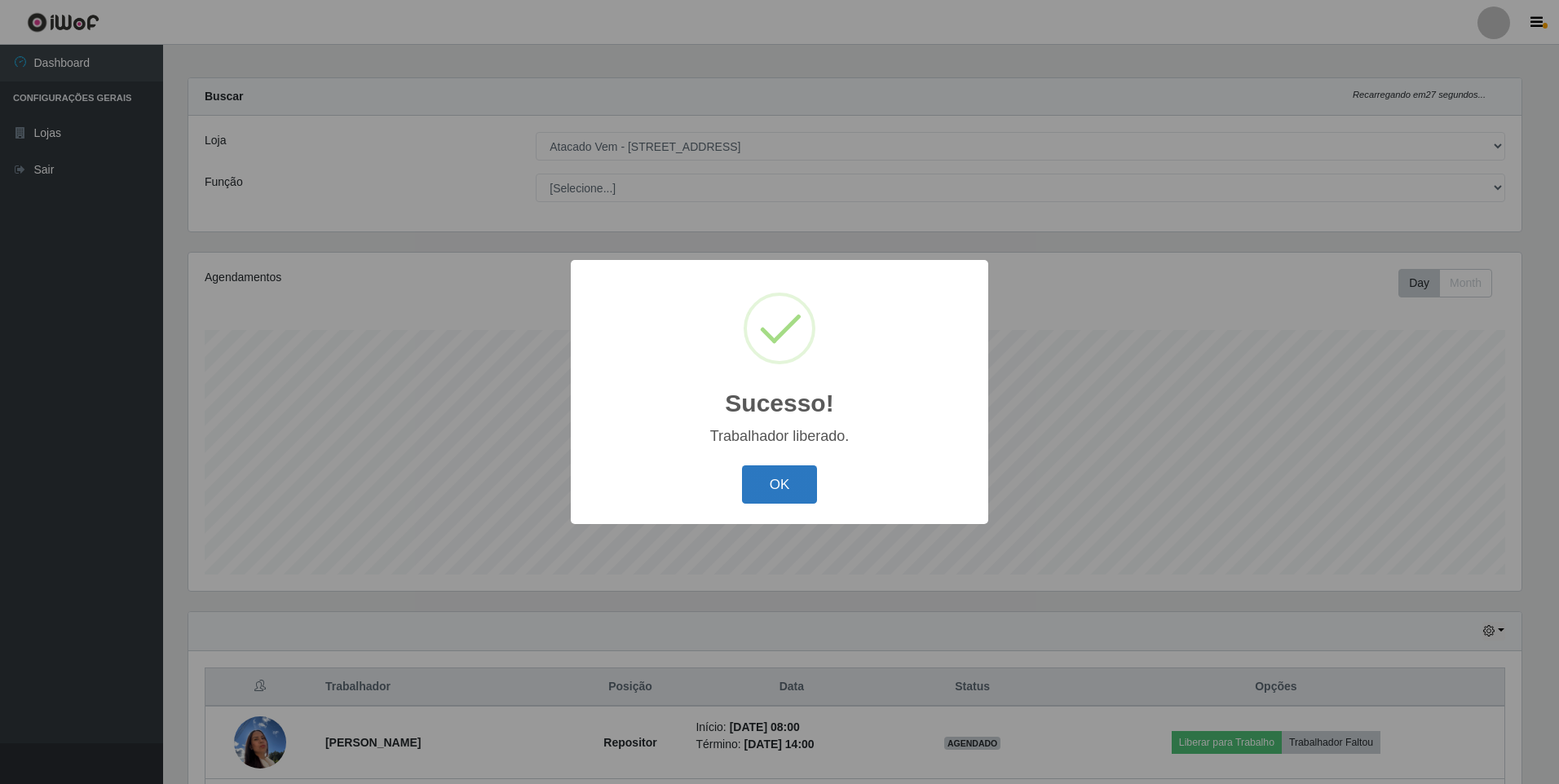
click at [792, 486] on button "OK" at bounding box center [780, 484] width 76 height 39
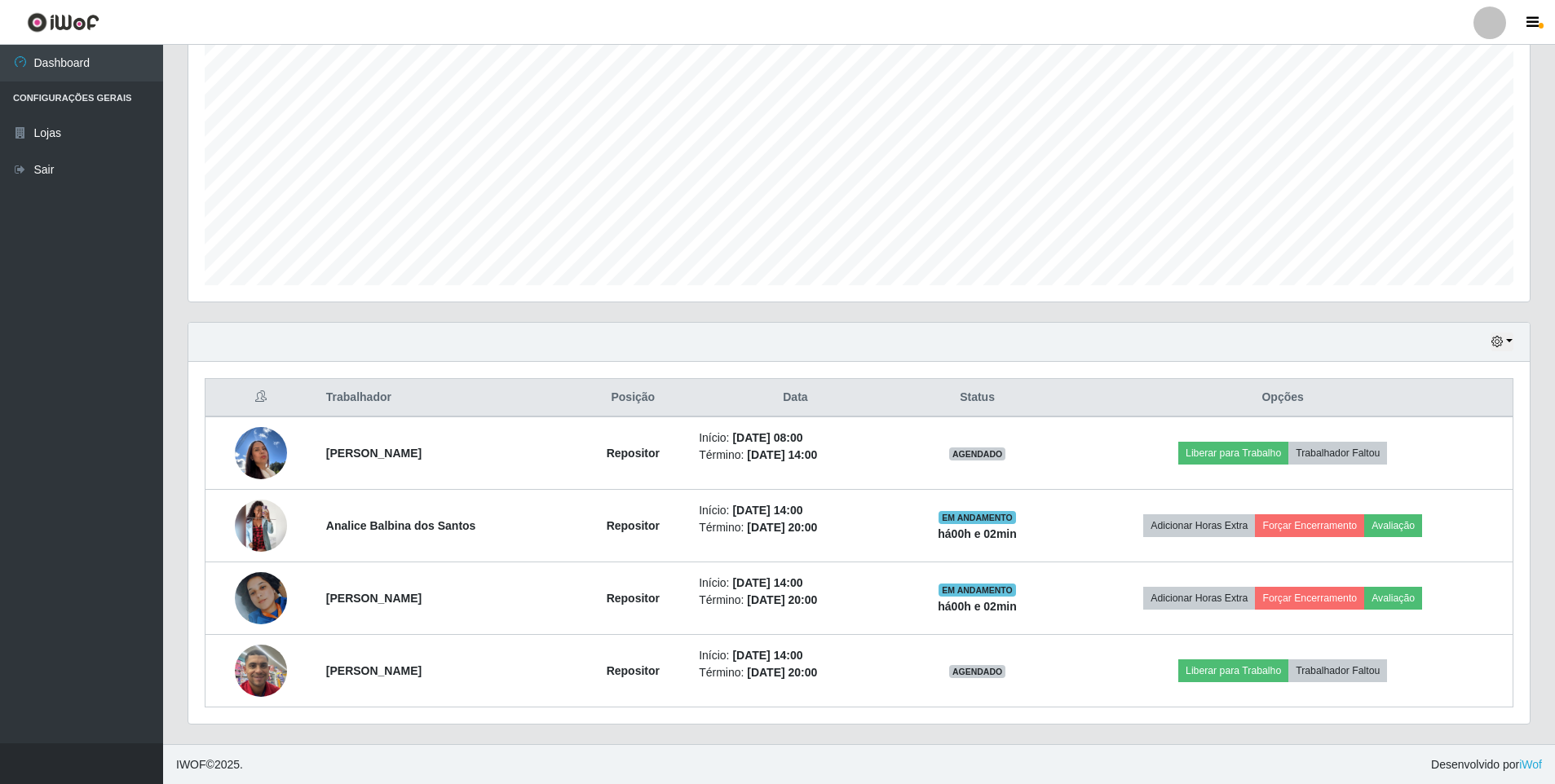
scroll to position [299, 0]
